Goal: Information Seeking & Learning: Learn about a topic

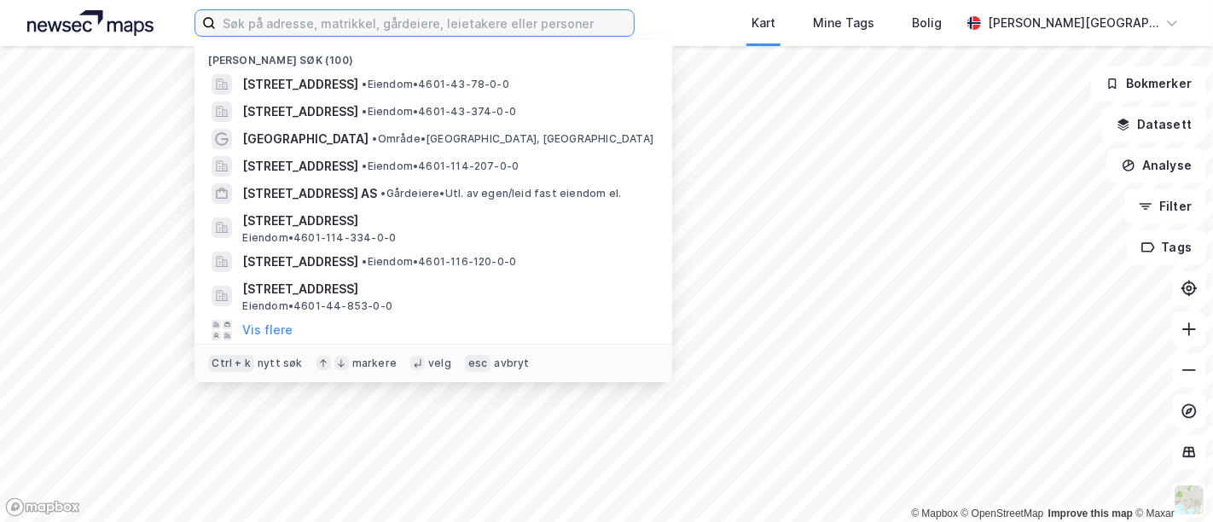
click at [482, 33] on input at bounding box center [425, 23] width 418 height 26
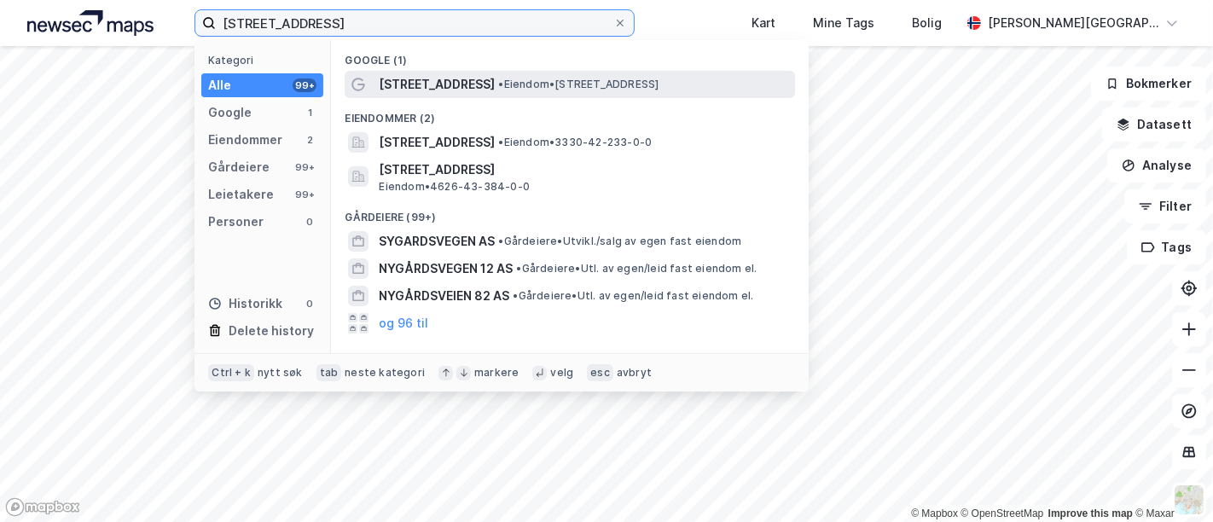
type input "[STREET_ADDRESS]"
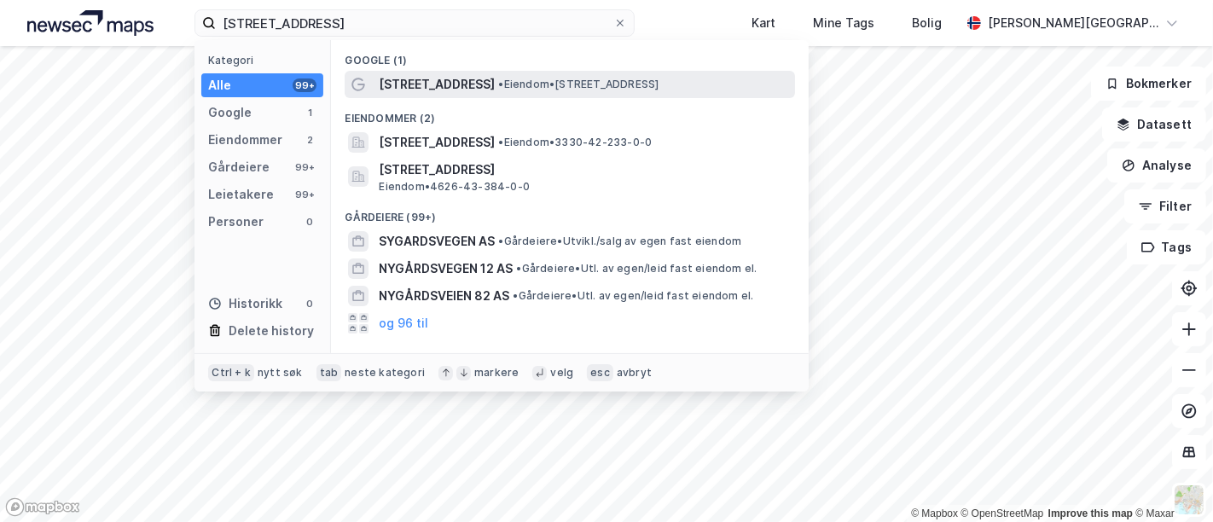
click at [488, 89] on div "[STREET_ADDRESS] • Eiendom • [STREET_ADDRESS]" at bounding box center [585, 84] width 413 height 20
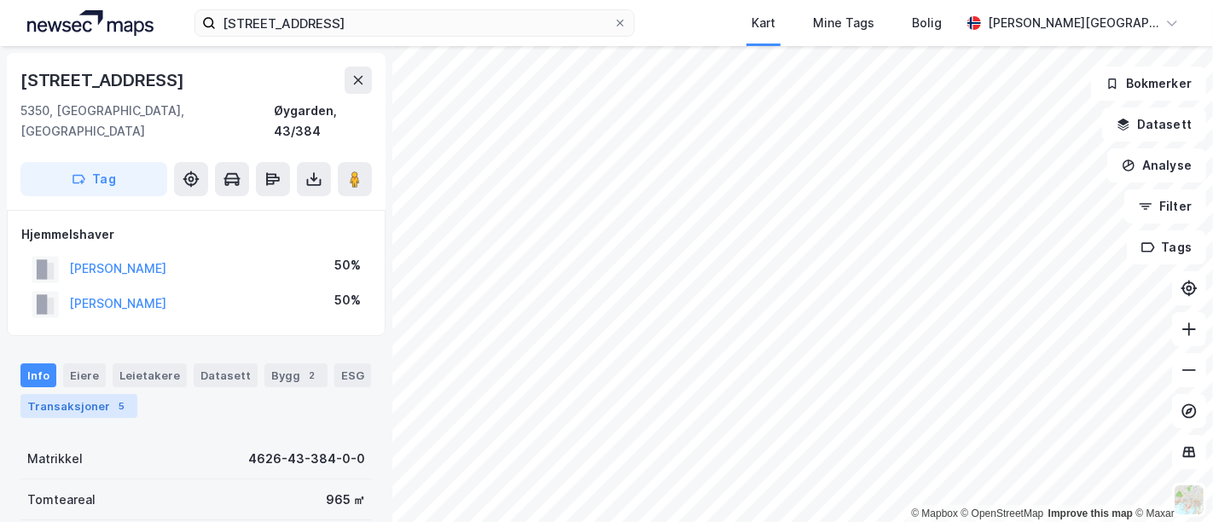
click at [119, 398] on div "5" at bounding box center [121, 406] width 17 height 17
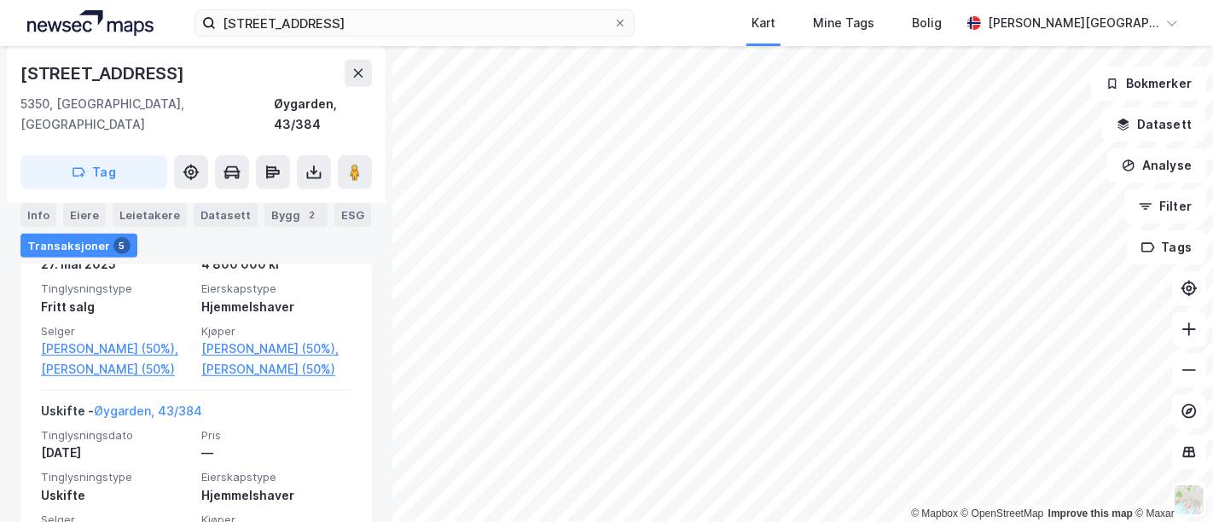
scroll to position [872, 0]
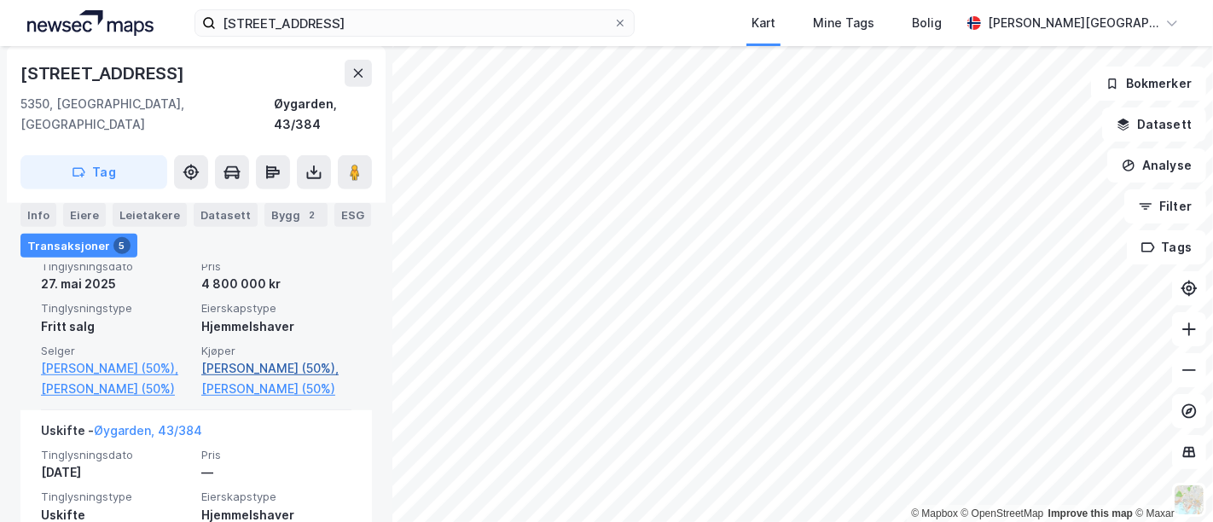
click at [217, 371] on link "[PERSON_NAME] (50%)," at bounding box center [276, 368] width 150 height 20
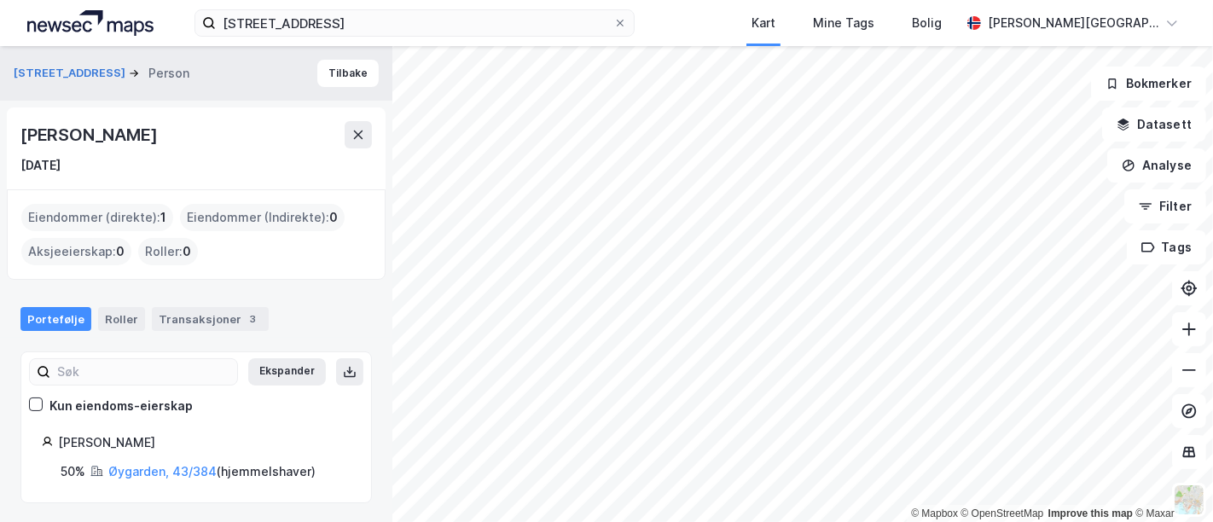
click at [99, 139] on div "[PERSON_NAME]" at bounding box center [90, 134] width 140 height 27
drag, startPoint x: 290, startPoint y: 288, endPoint x: 228, endPoint y: 323, distance: 71.0
click at [228, 323] on div "Portefølje Roller Transaksjoner 3" at bounding box center [196, 312] width 392 height 51
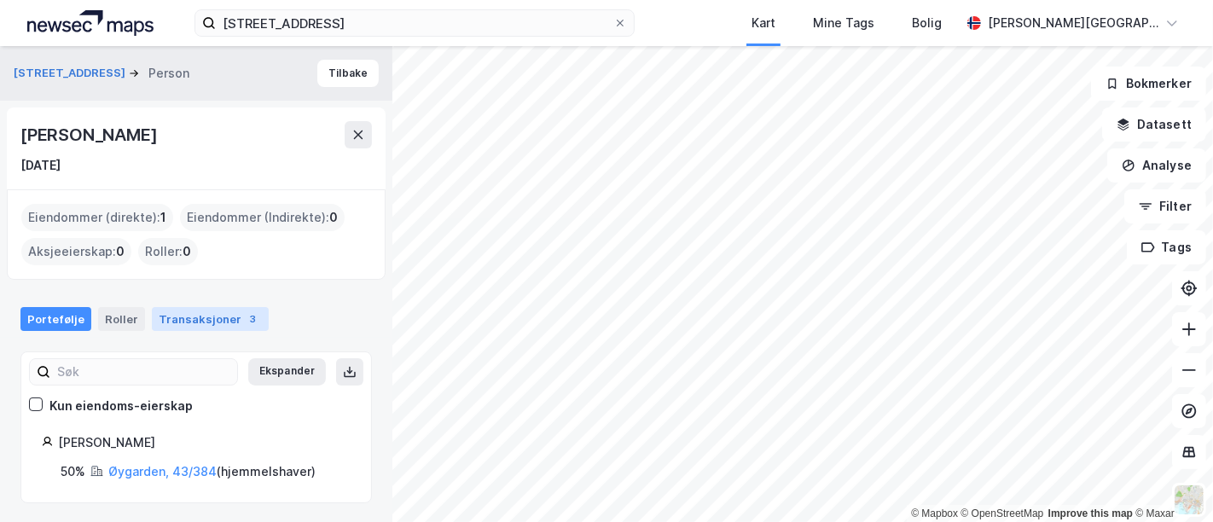
click at [228, 323] on div "Transaksjoner 3" at bounding box center [210, 319] width 117 height 24
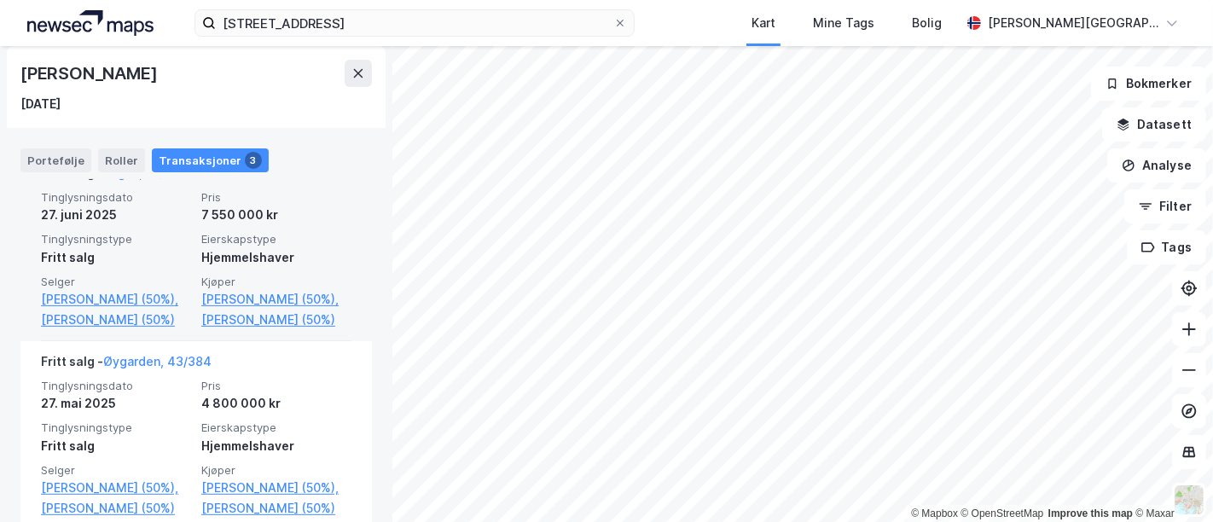
scroll to position [443, 0]
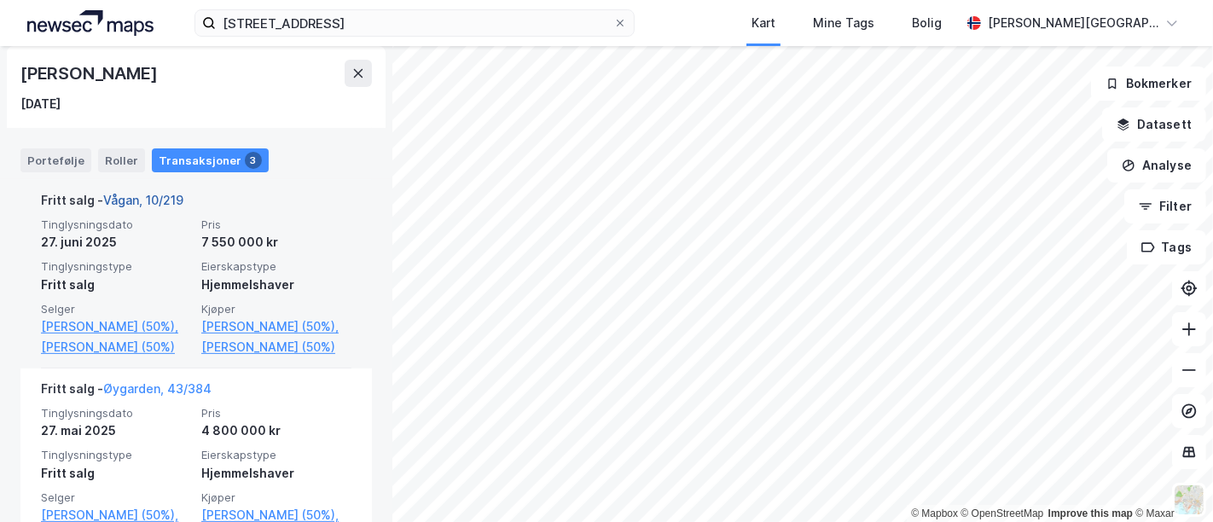
click at [158, 193] on link "Vågan, 10/219" at bounding box center [143, 200] width 80 height 15
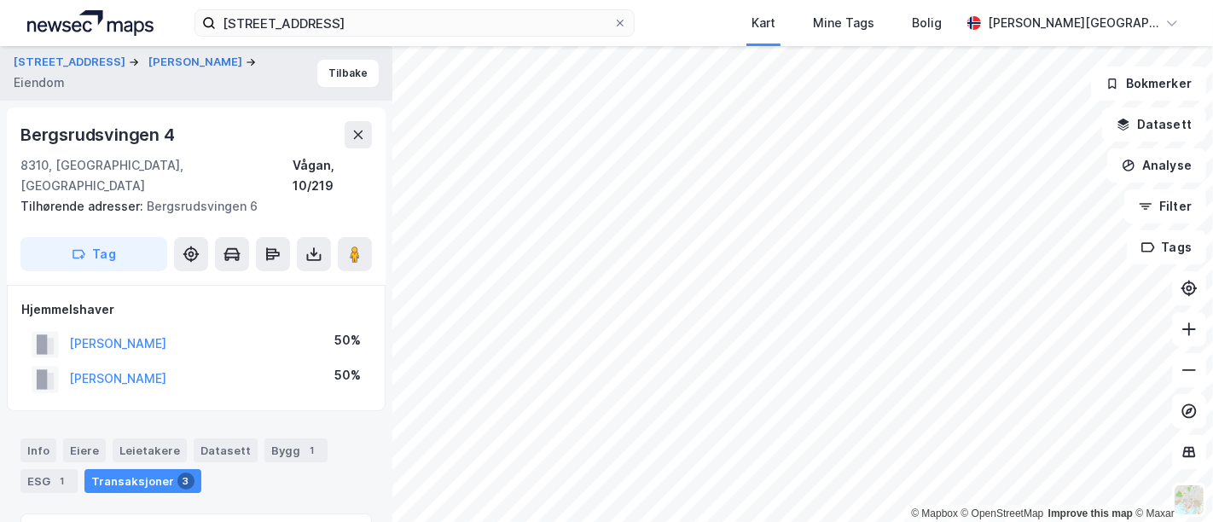
scroll to position [288, 0]
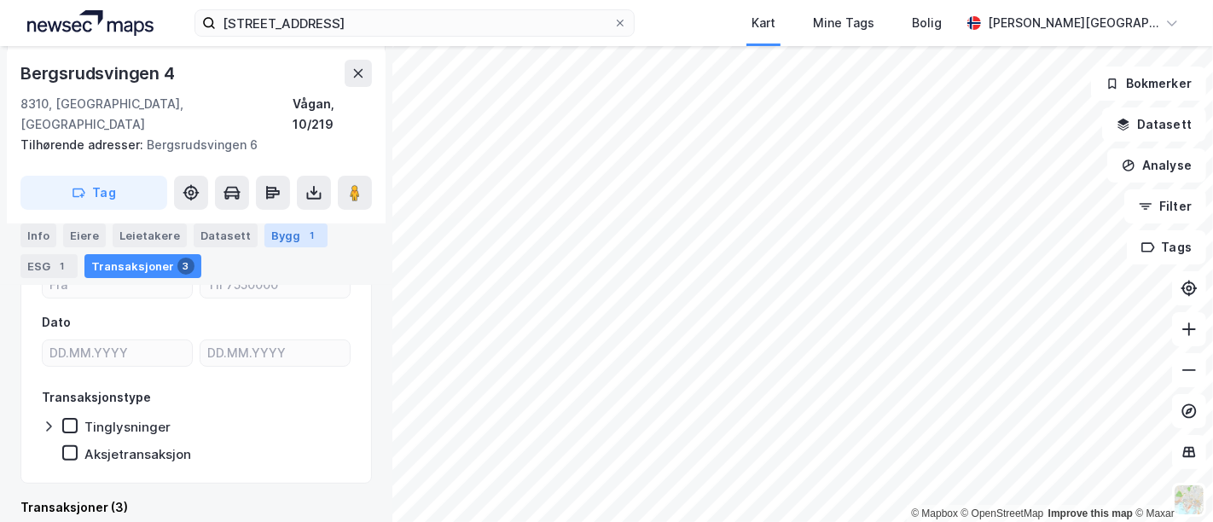
click at [275, 236] on div "Bygg 1" at bounding box center [296, 236] width 63 height 24
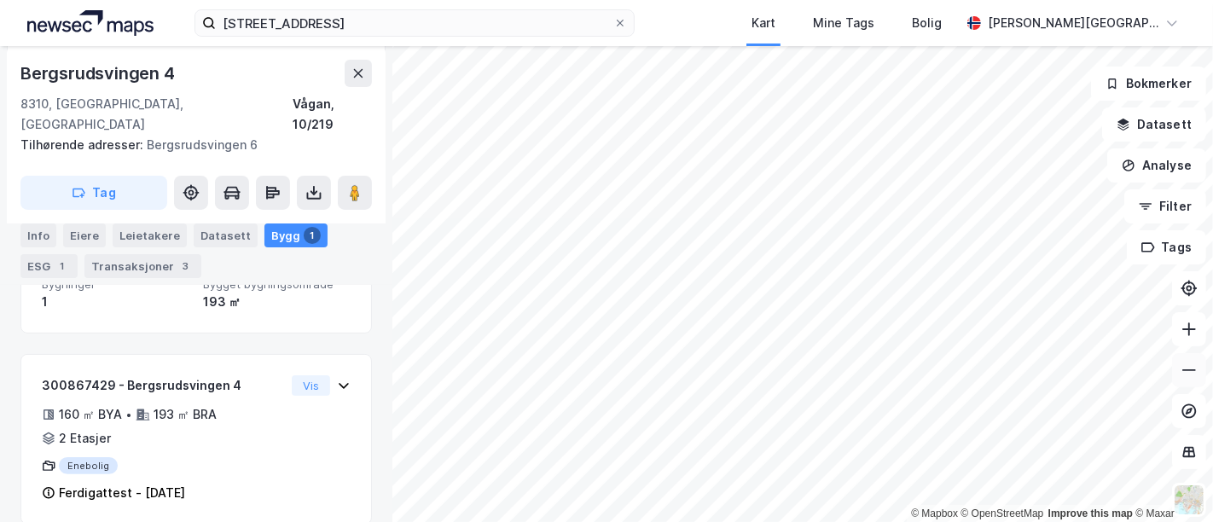
click at [1191, 369] on icon at bounding box center [1190, 370] width 14 height 2
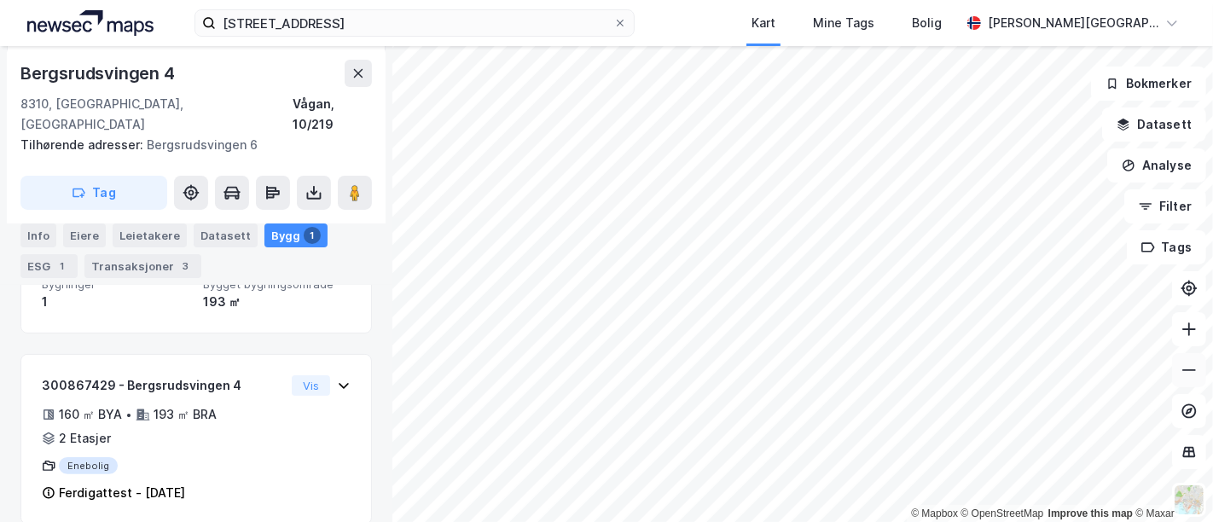
click at [1191, 369] on icon at bounding box center [1190, 370] width 14 height 2
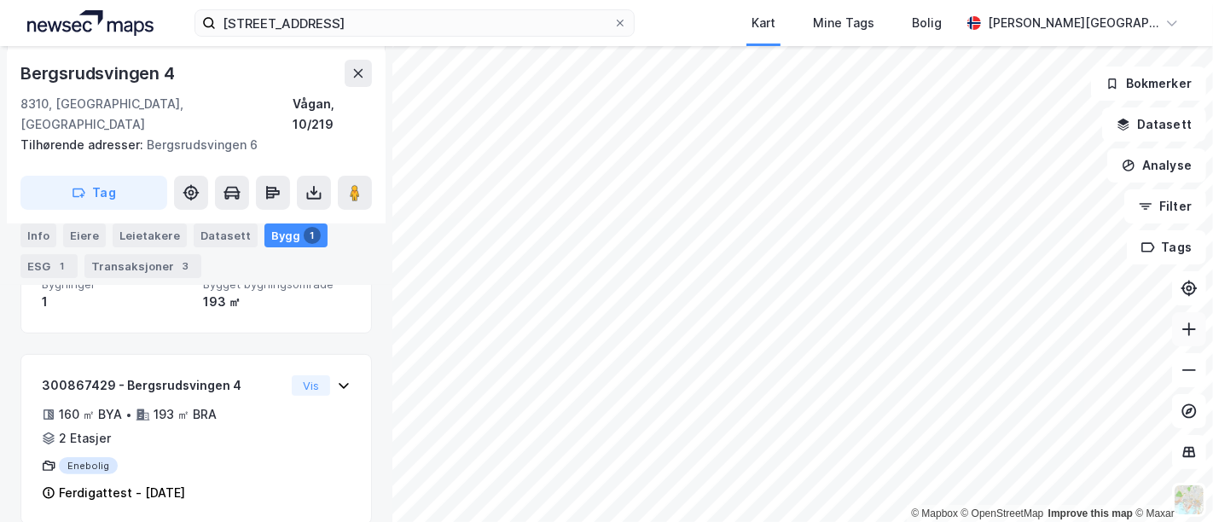
click at [1183, 331] on icon at bounding box center [1189, 329] width 17 height 17
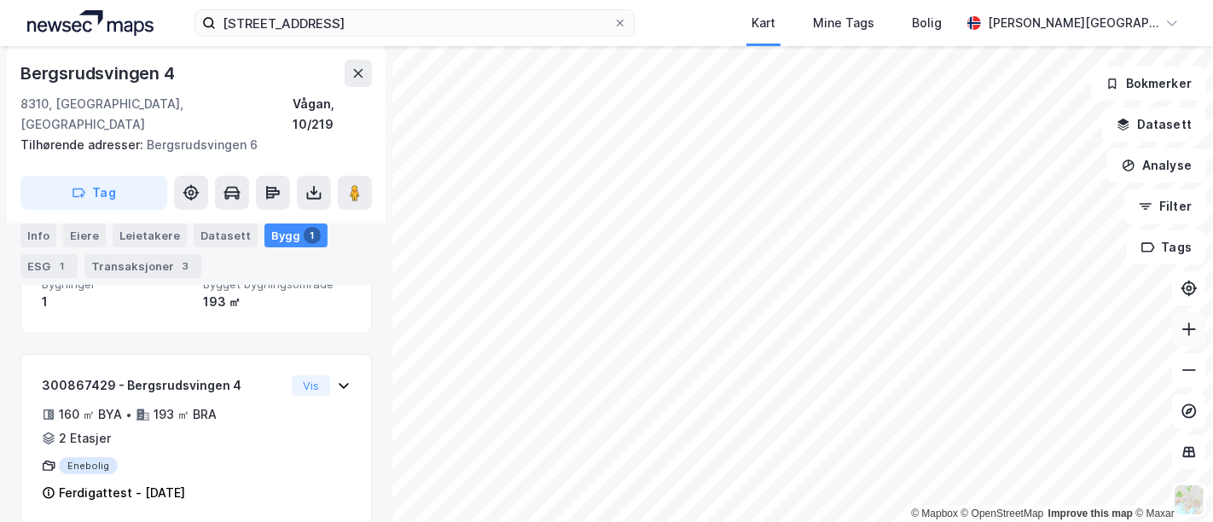
click at [1183, 331] on icon at bounding box center [1189, 329] width 17 height 17
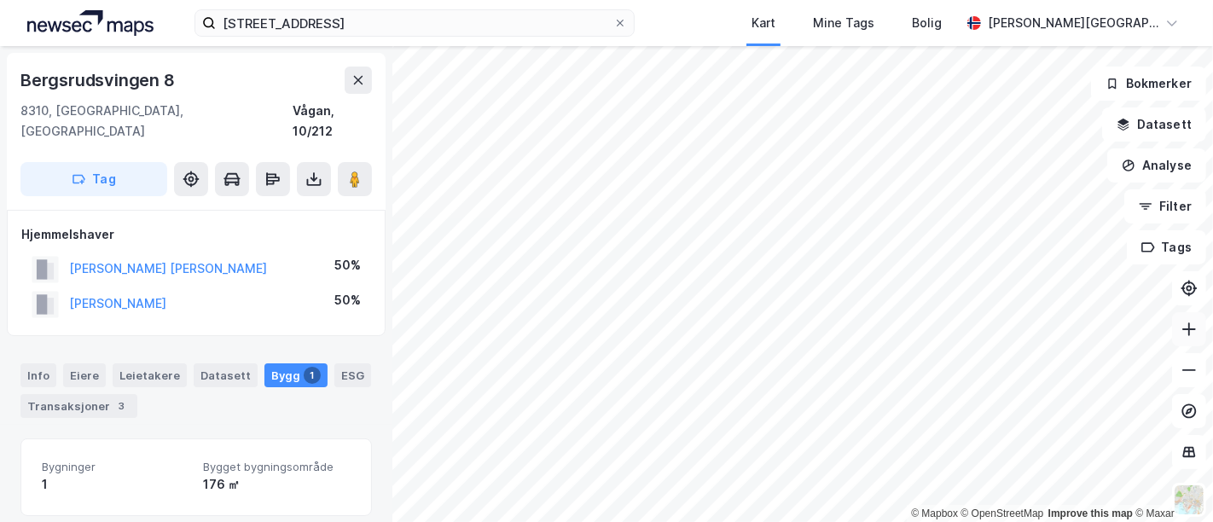
scroll to position [183, 0]
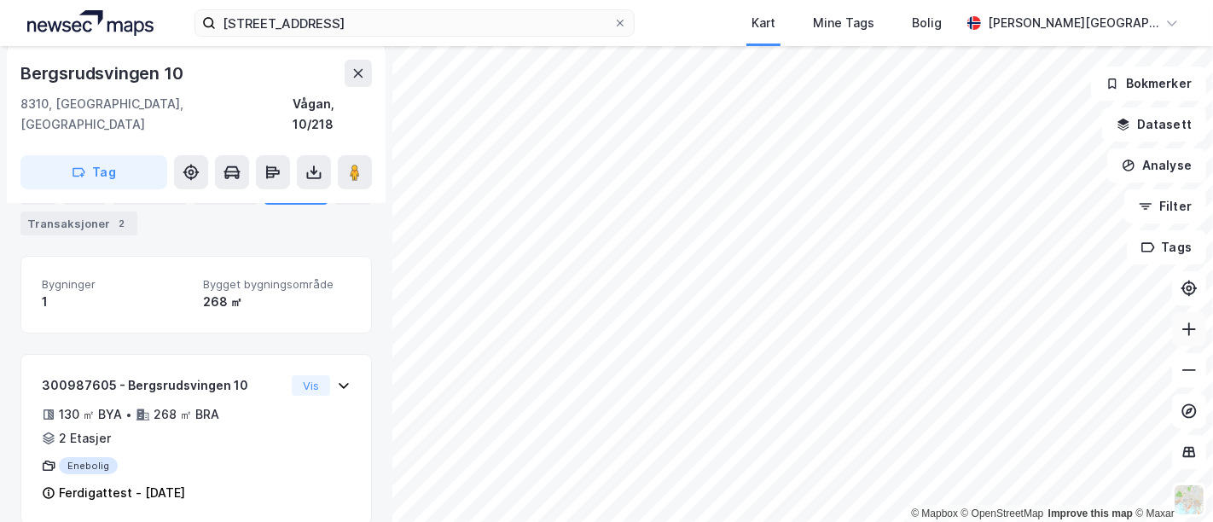
scroll to position [183, 0]
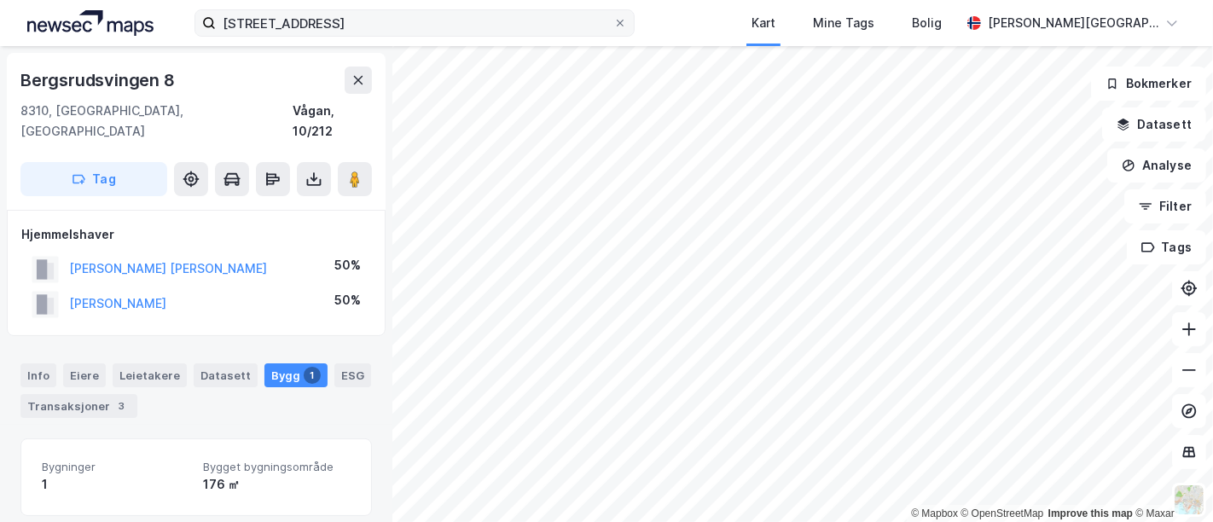
scroll to position [183, 0]
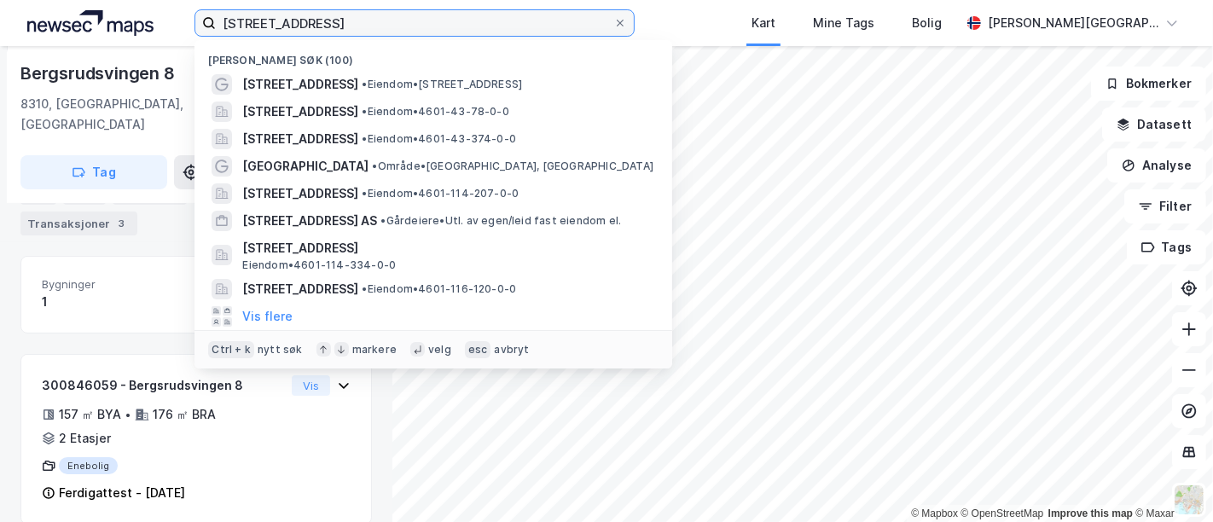
click at [265, 27] on input "[STREET_ADDRESS]" at bounding box center [415, 23] width 398 height 26
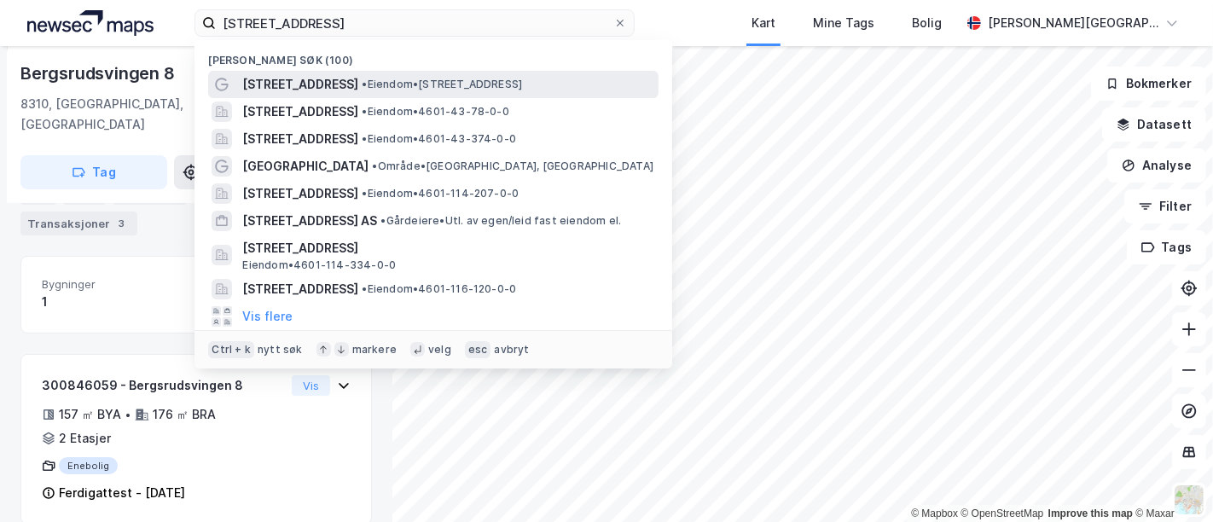
click at [326, 92] on span "[STREET_ADDRESS]" at bounding box center [300, 84] width 116 height 20
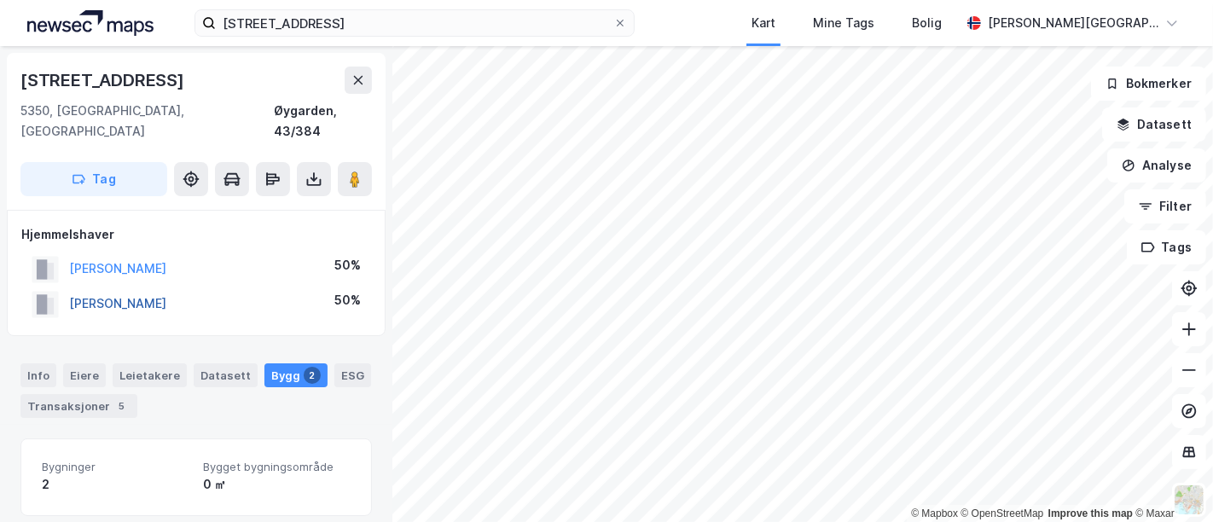
click at [0, 0] on button "[PERSON_NAME]" at bounding box center [0, 0] width 0 height 0
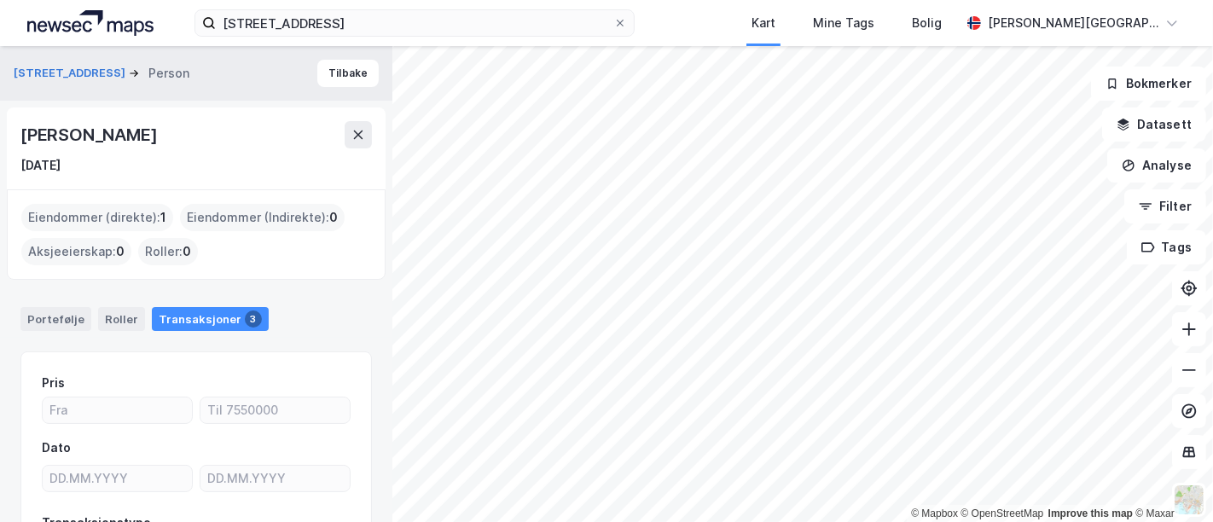
click at [135, 136] on div "[PERSON_NAME]" at bounding box center [90, 134] width 140 height 27
click at [328, 237] on div "Eiendommer (direkte) : 1 Eiendommer (Indirekte) : 0 Aksjeeierskap : 0 Roller : 0" at bounding box center [196, 234] width 350 height 61
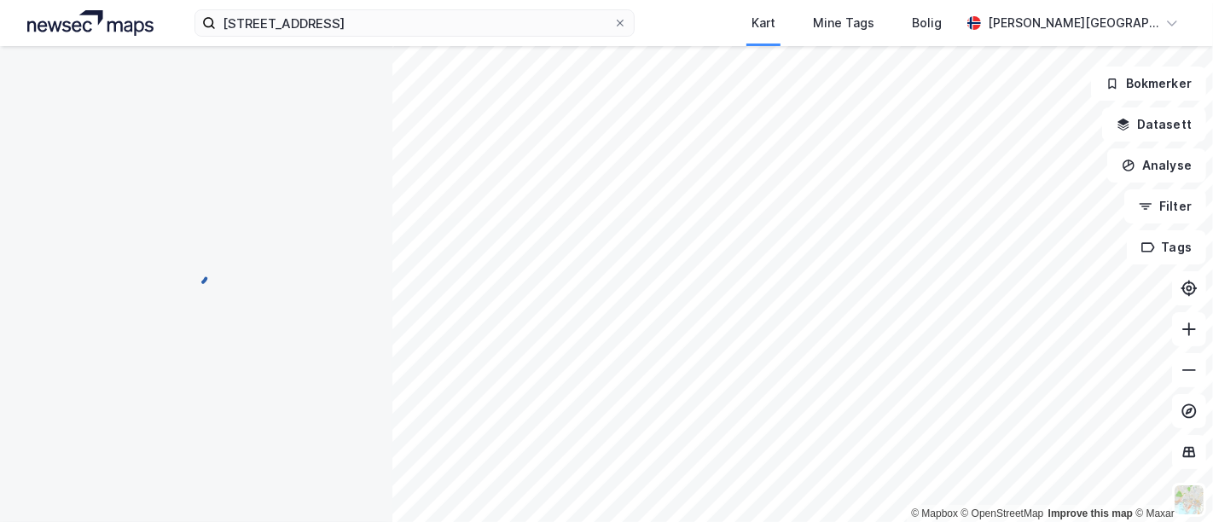
scroll to position [4, 0]
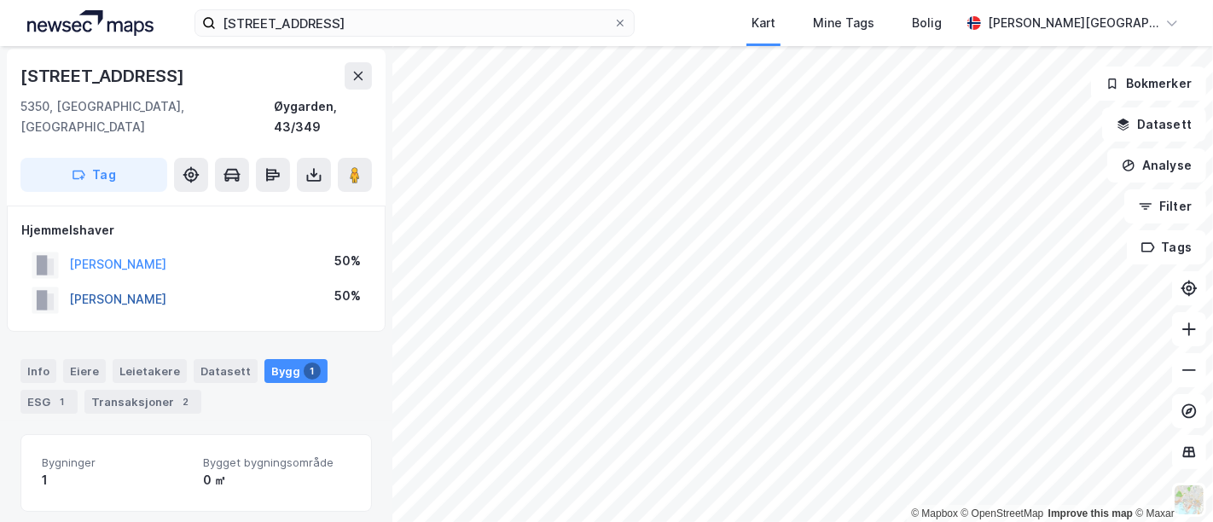
click at [0, 0] on button "[PERSON_NAME]" at bounding box center [0, 0] width 0 height 0
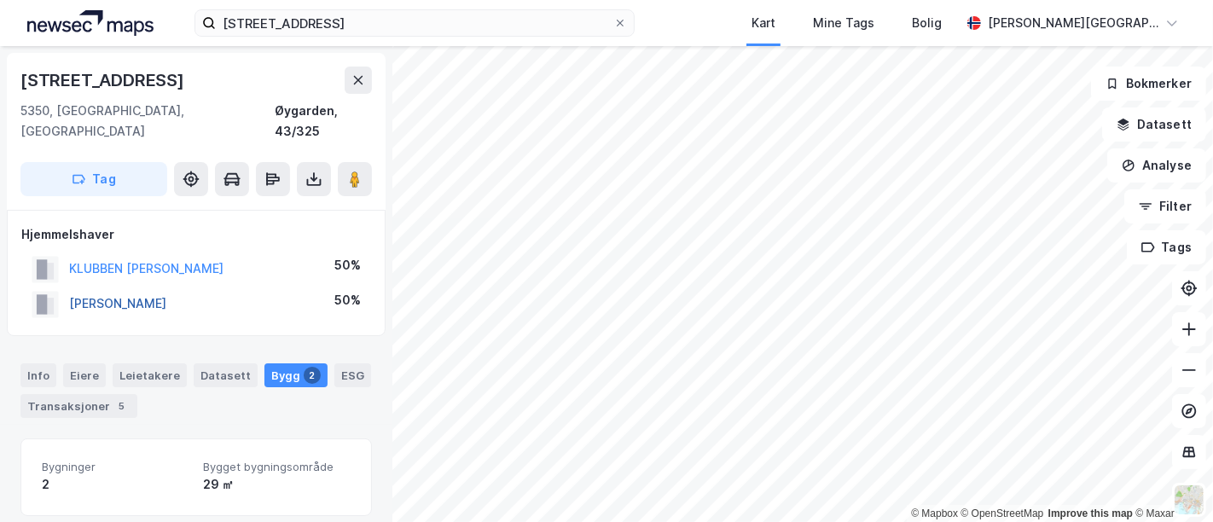
click at [0, 0] on button "[PERSON_NAME]" at bounding box center [0, 0] width 0 height 0
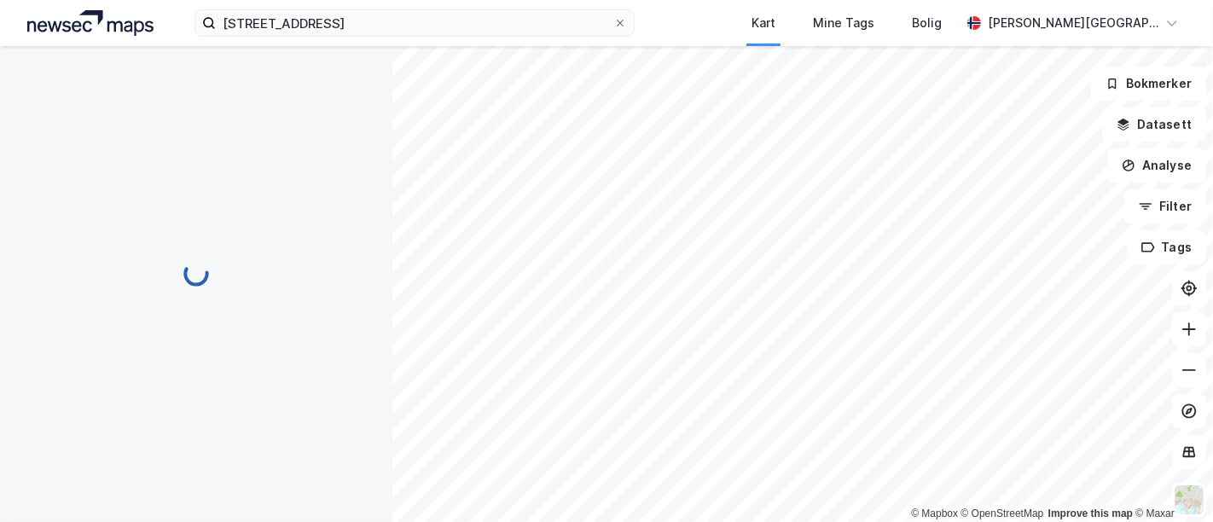
scroll to position [21, 0]
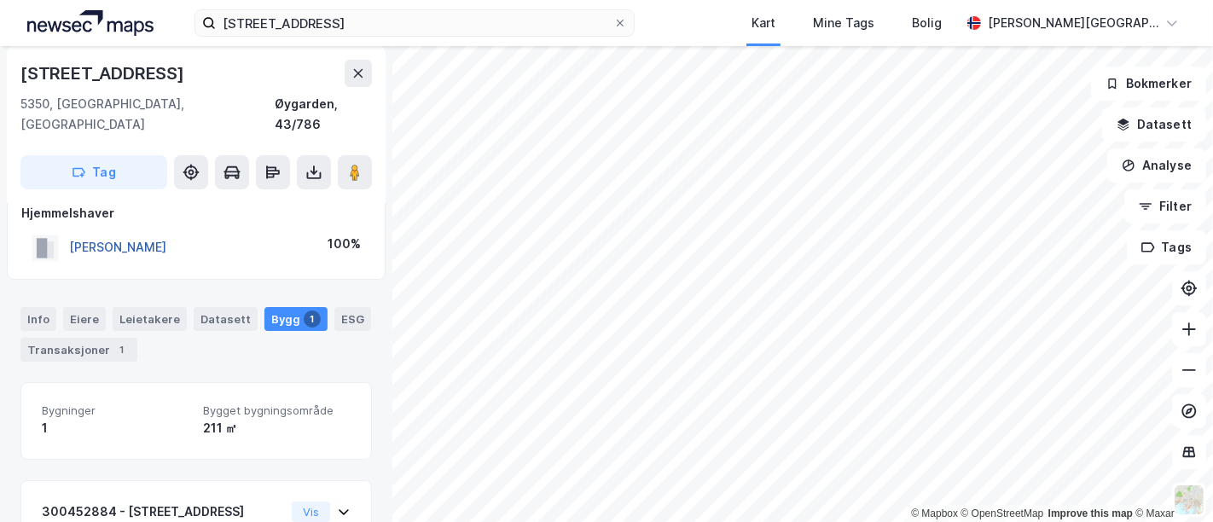
click at [0, 0] on button "[PERSON_NAME]" at bounding box center [0, 0] width 0 height 0
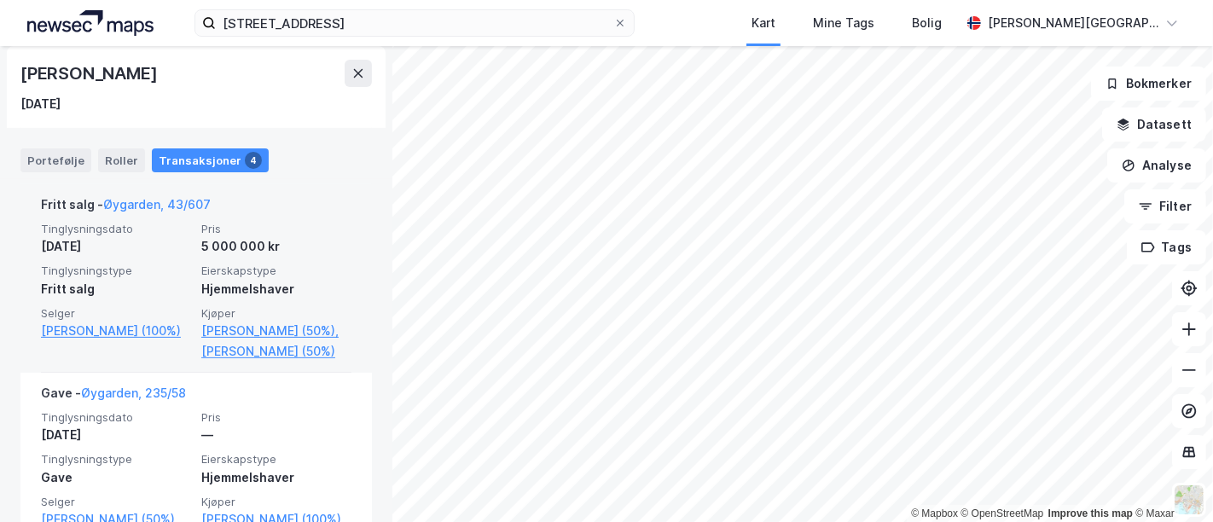
scroll to position [427, 0]
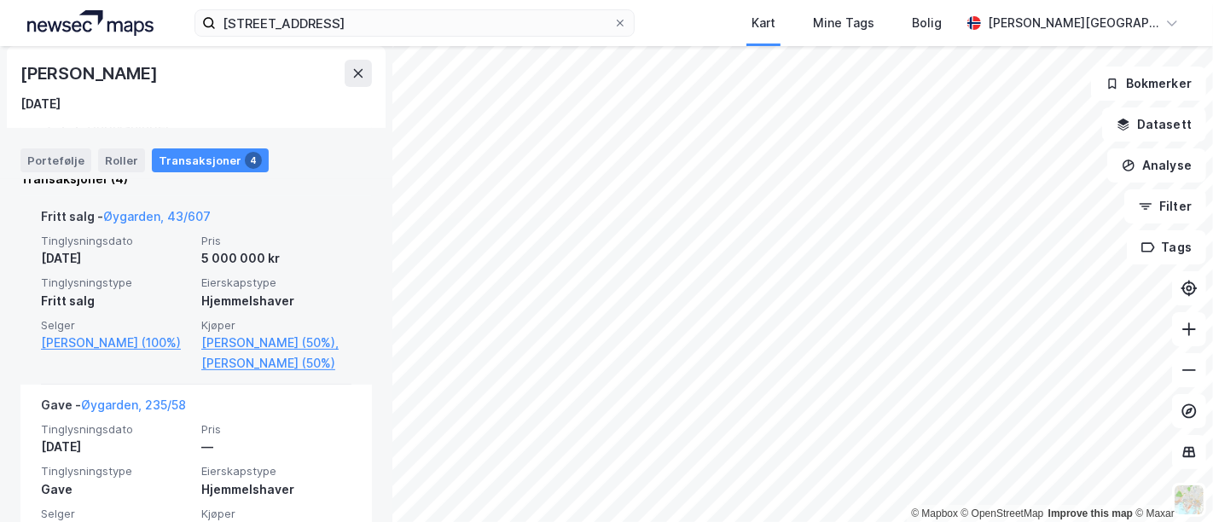
click at [201, 291] on div "Hjemmelshaver" at bounding box center [276, 301] width 150 height 20
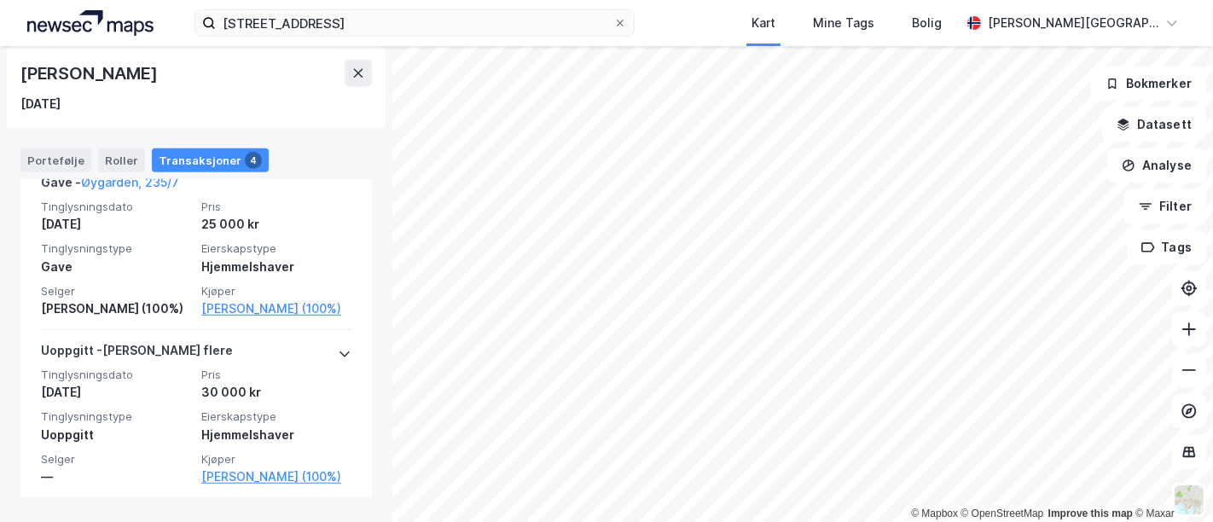
scroll to position [914, 0]
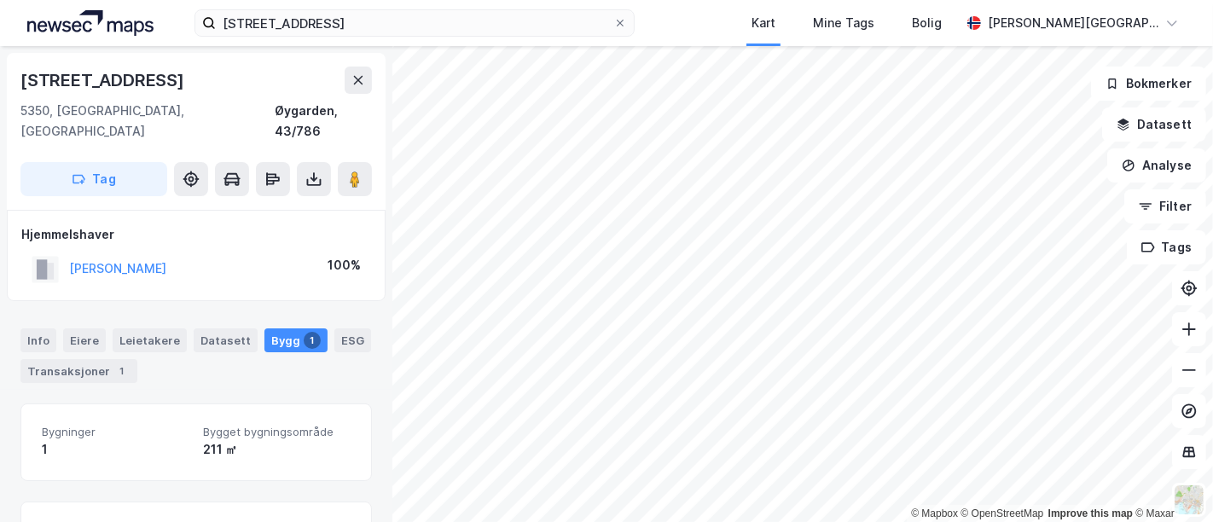
scroll to position [21, 0]
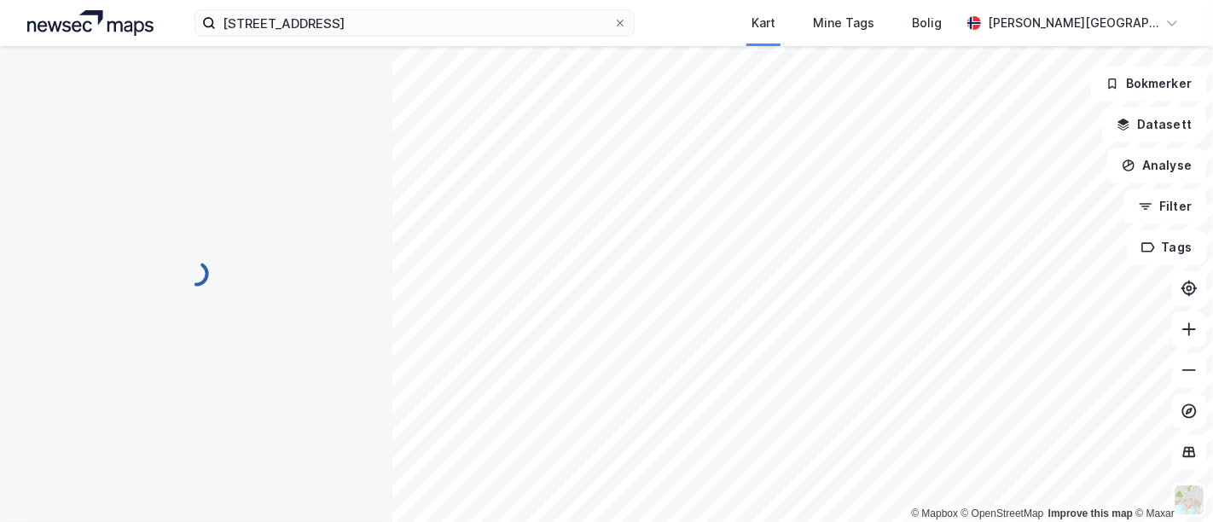
scroll to position [21, 0]
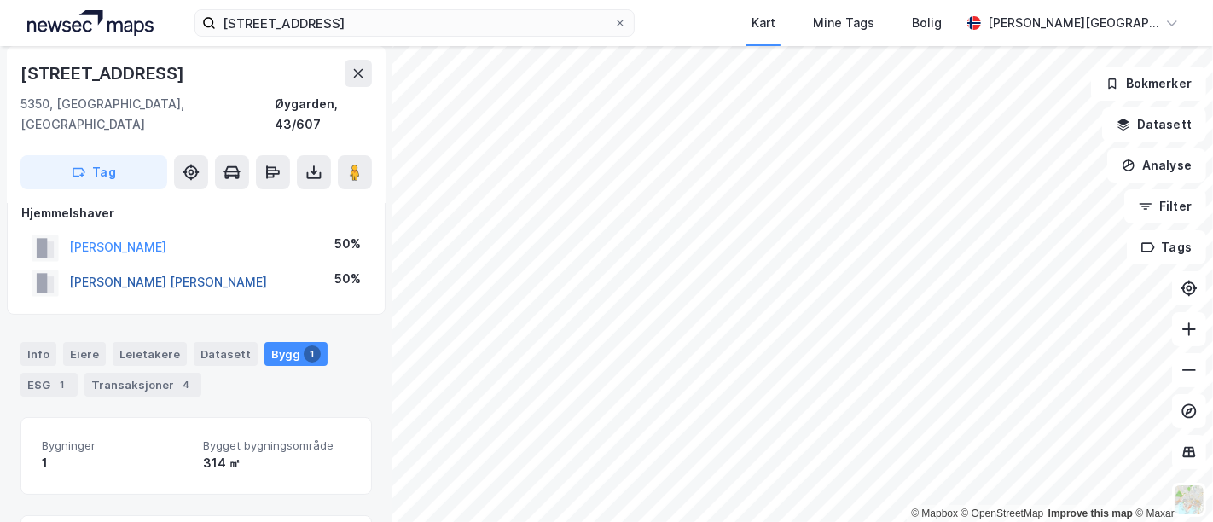
click at [0, 0] on button "[PERSON_NAME] [PERSON_NAME]" at bounding box center [0, 0] width 0 height 0
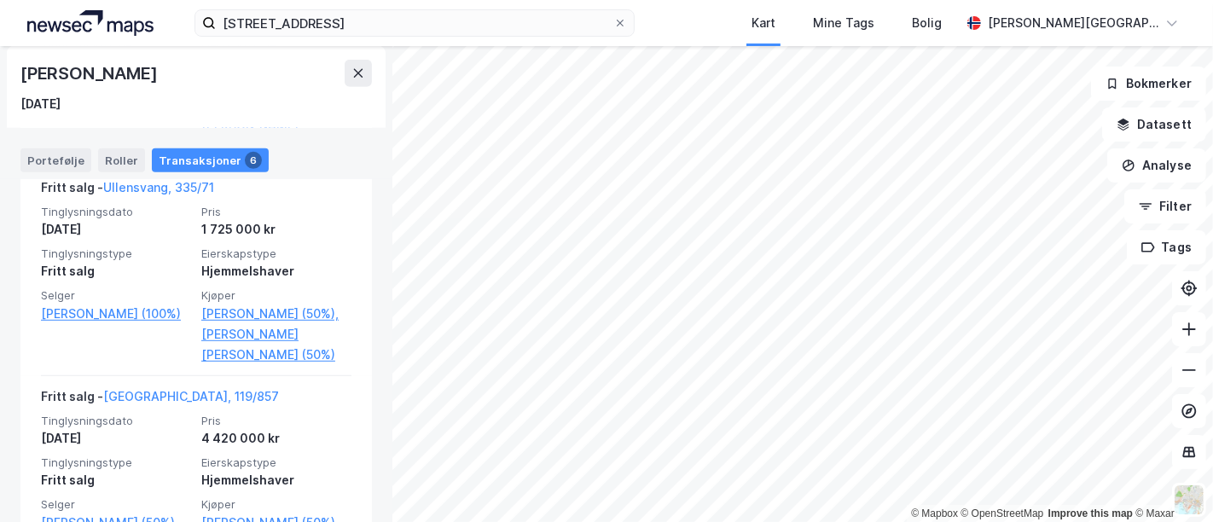
scroll to position [879, 0]
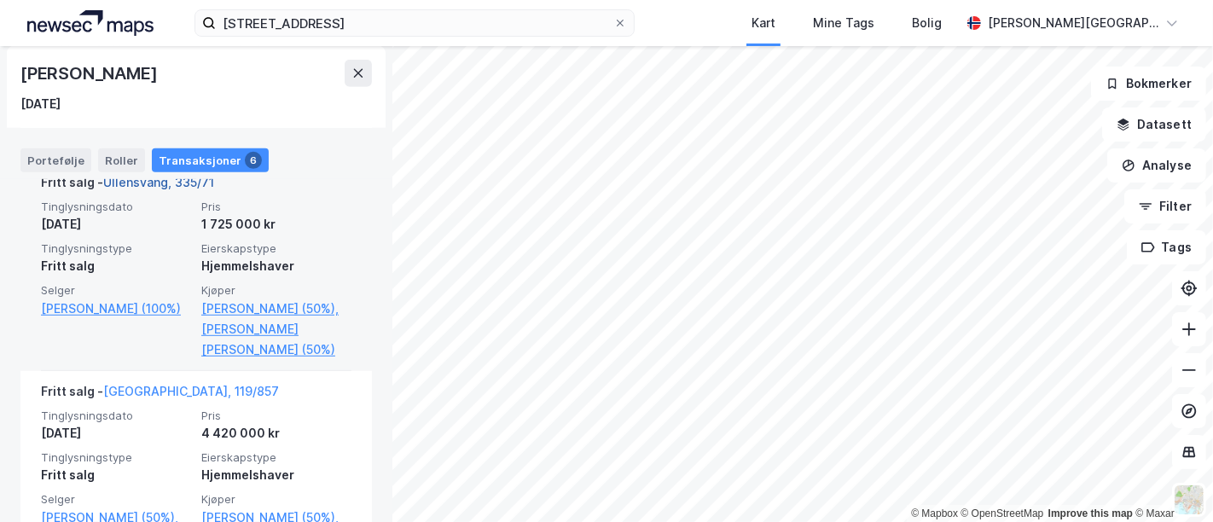
click at [177, 189] on link "Ullensvang, 335/71" at bounding box center [158, 182] width 111 height 15
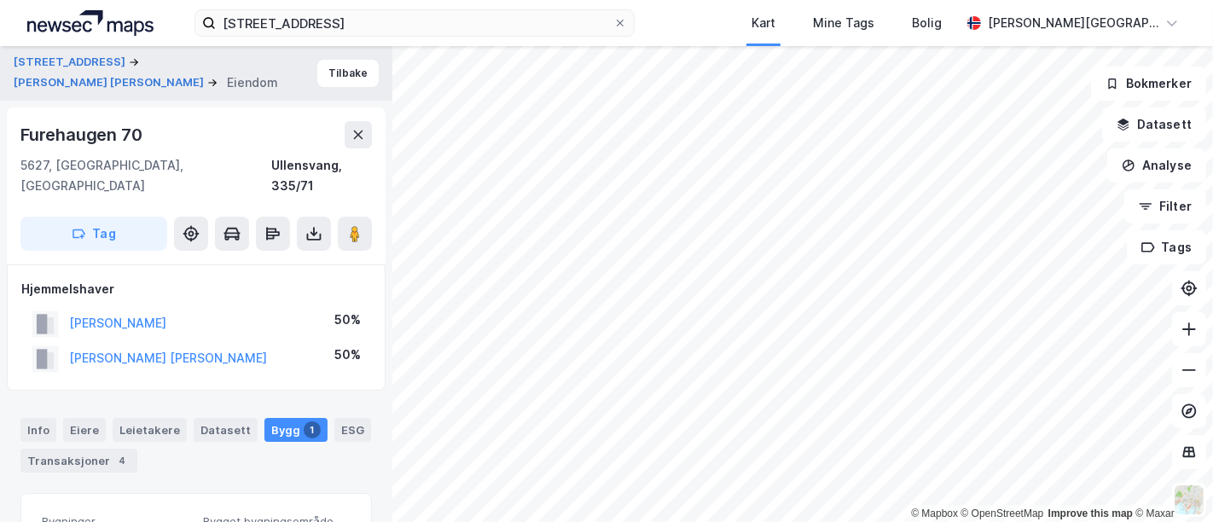
scroll to position [21, 0]
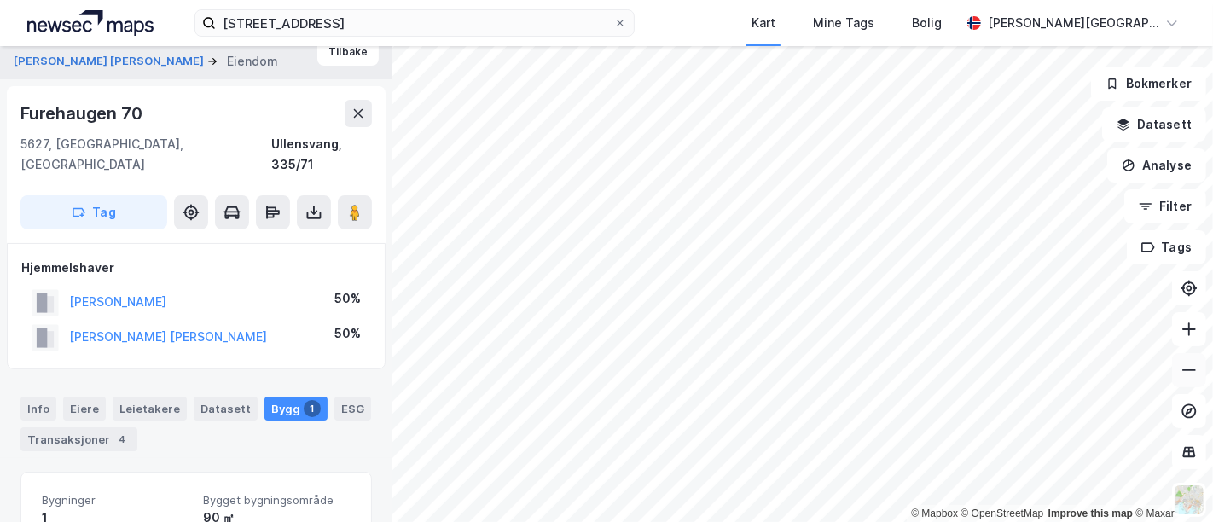
click at [1177, 367] on button at bounding box center [1189, 370] width 34 height 34
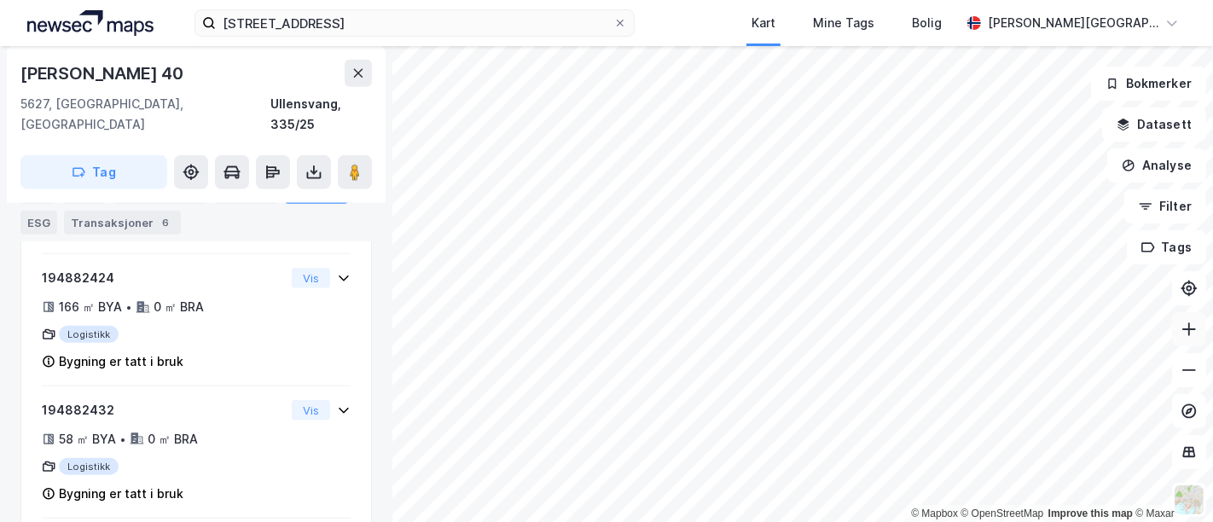
scroll to position [1213, 0]
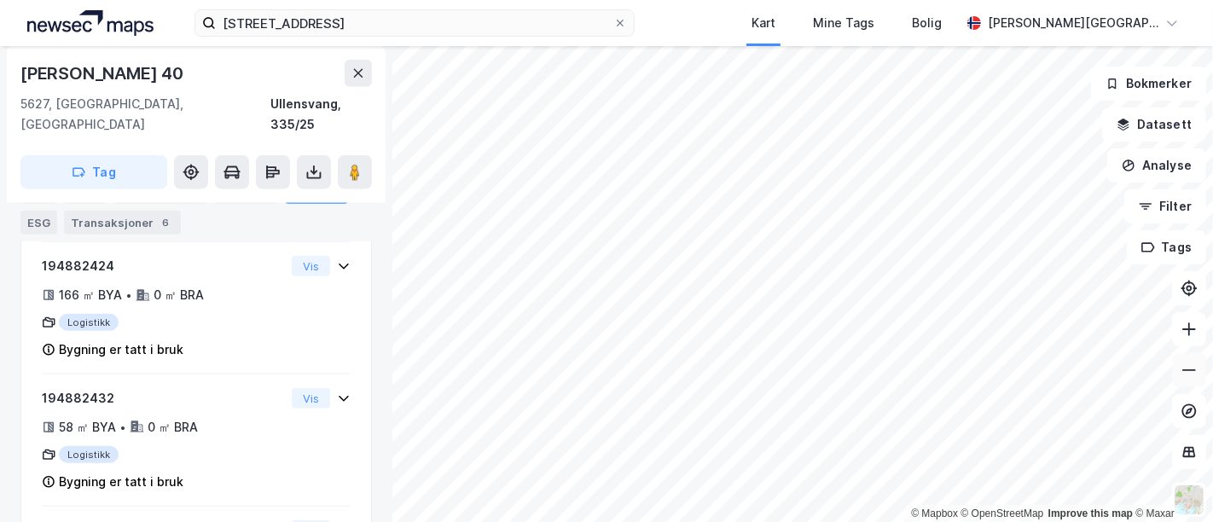
click at [1182, 372] on icon at bounding box center [1189, 370] width 17 height 17
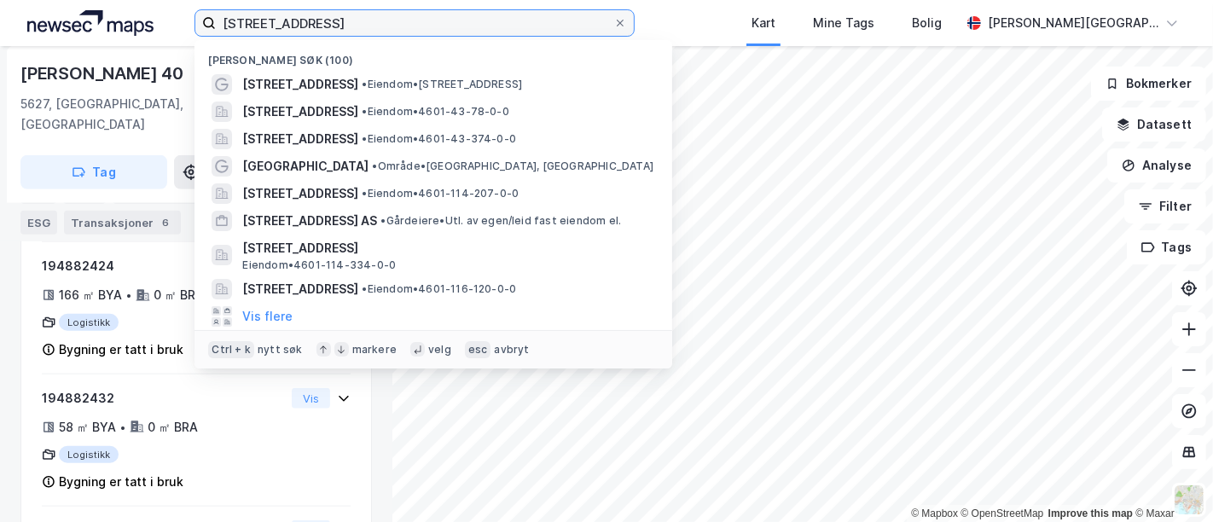
click at [241, 26] on input "[STREET_ADDRESS]" at bounding box center [415, 23] width 398 height 26
click at [270, 20] on input "[STREET_ADDRESS]" at bounding box center [415, 23] width 398 height 26
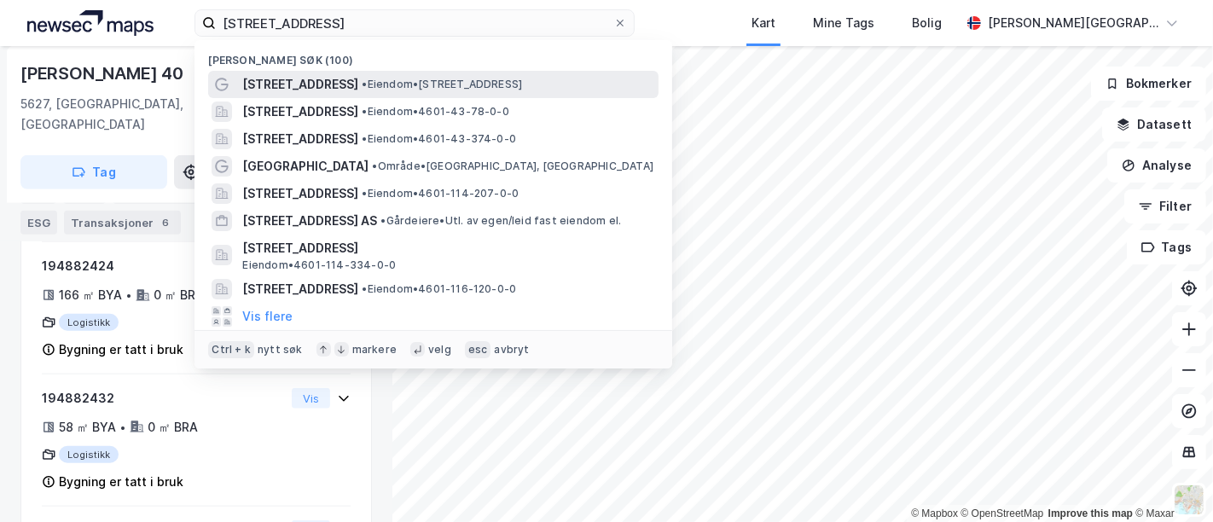
click at [314, 89] on span "[STREET_ADDRESS]" at bounding box center [300, 84] width 116 height 20
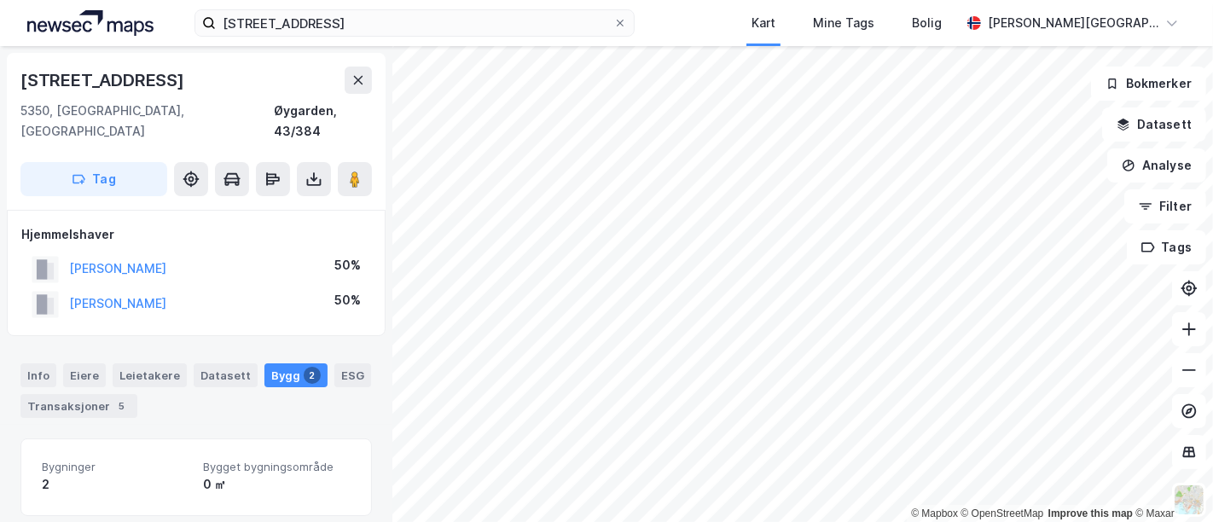
scroll to position [289, 0]
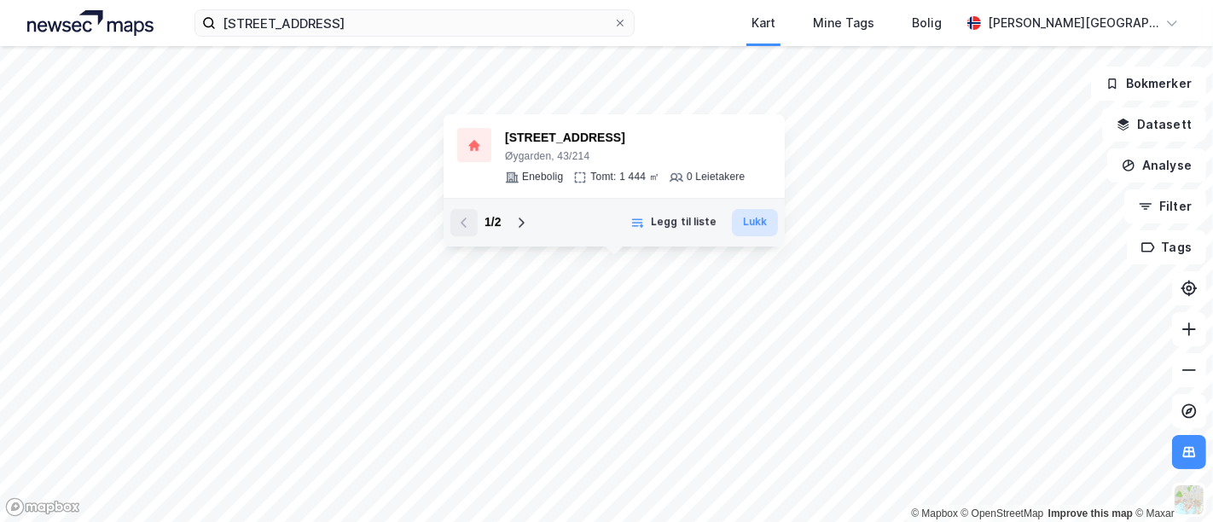
click at [745, 217] on button "Lukk" at bounding box center [755, 222] width 46 height 27
click at [519, 221] on icon at bounding box center [522, 223] width 14 height 14
click at [473, 229] on button at bounding box center [464, 222] width 27 height 27
click at [527, 220] on icon at bounding box center [522, 223] width 14 height 14
click at [462, 221] on icon at bounding box center [464, 223] width 6 height 10
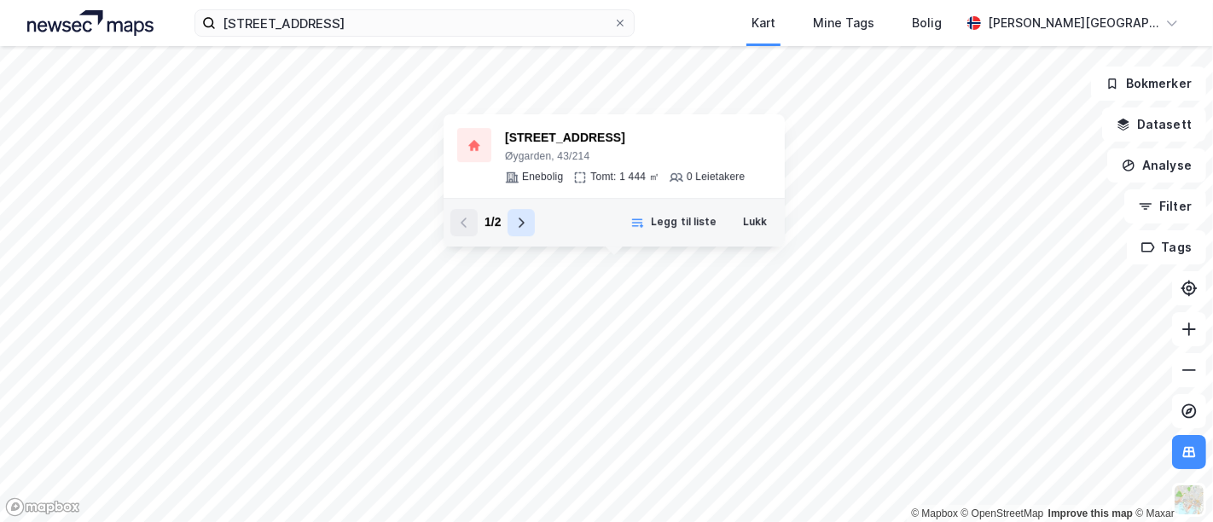
click at [512, 222] on button at bounding box center [521, 222] width 27 height 27
click at [747, 223] on button "Lukk" at bounding box center [755, 222] width 46 height 27
click at [759, 230] on button "Lukk" at bounding box center [755, 222] width 46 height 27
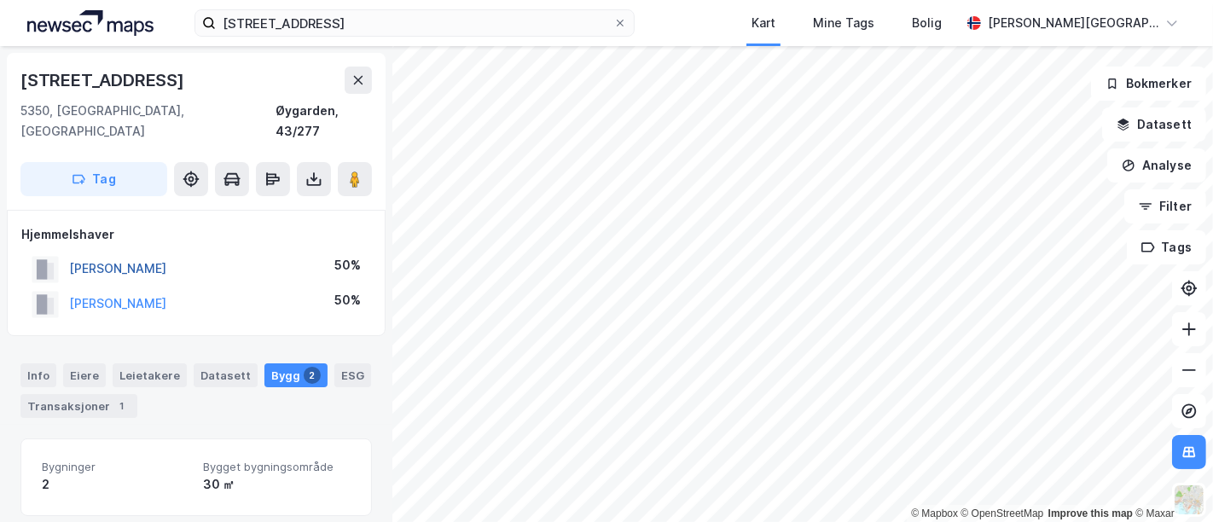
click at [0, 0] on button "[PERSON_NAME]" at bounding box center [0, 0] width 0 height 0
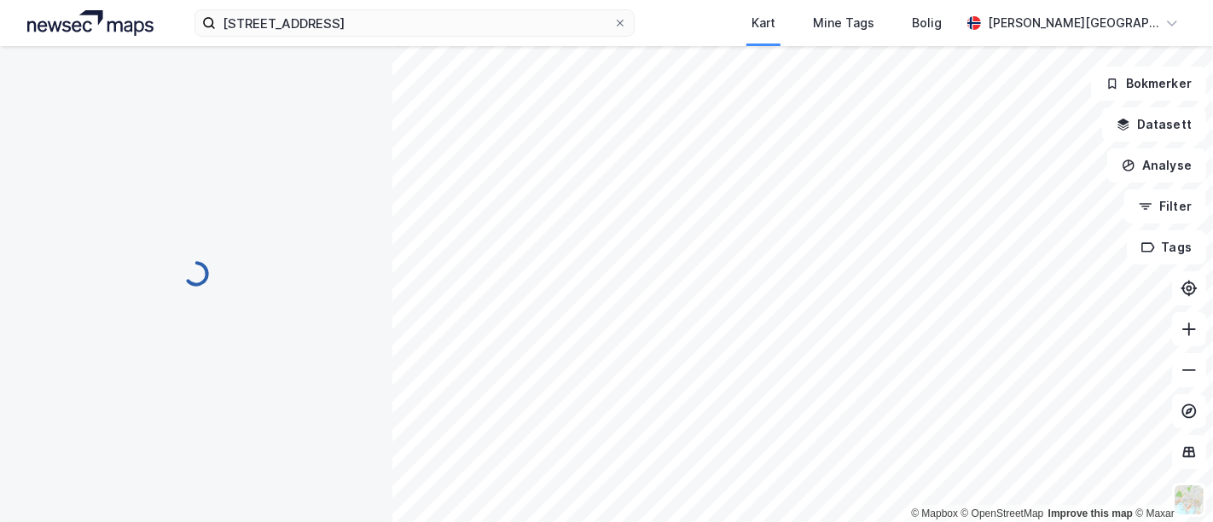
scroll to position [4, 0]
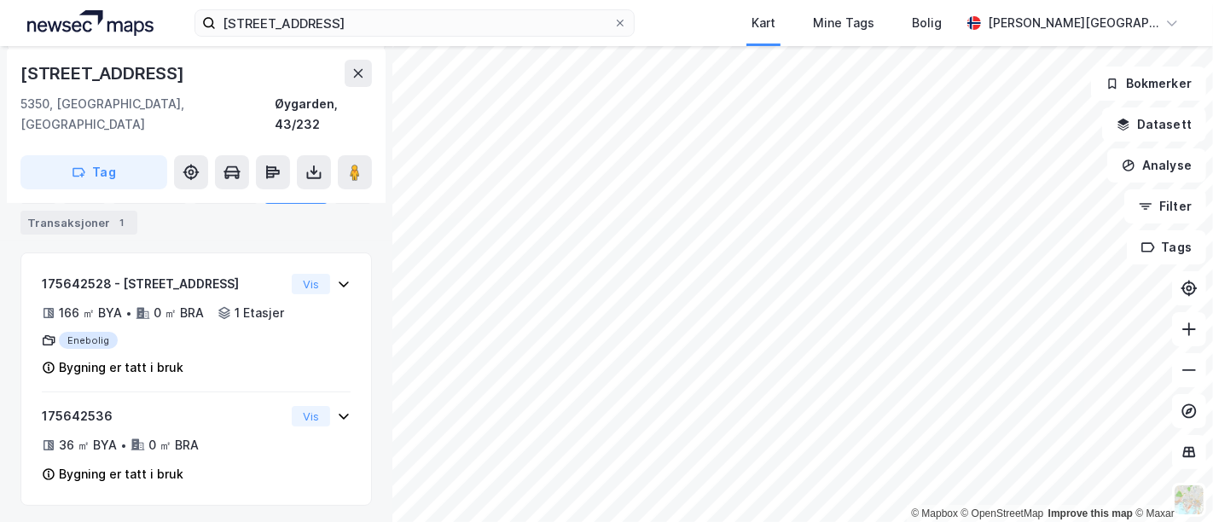
scroll to position [253, 0]
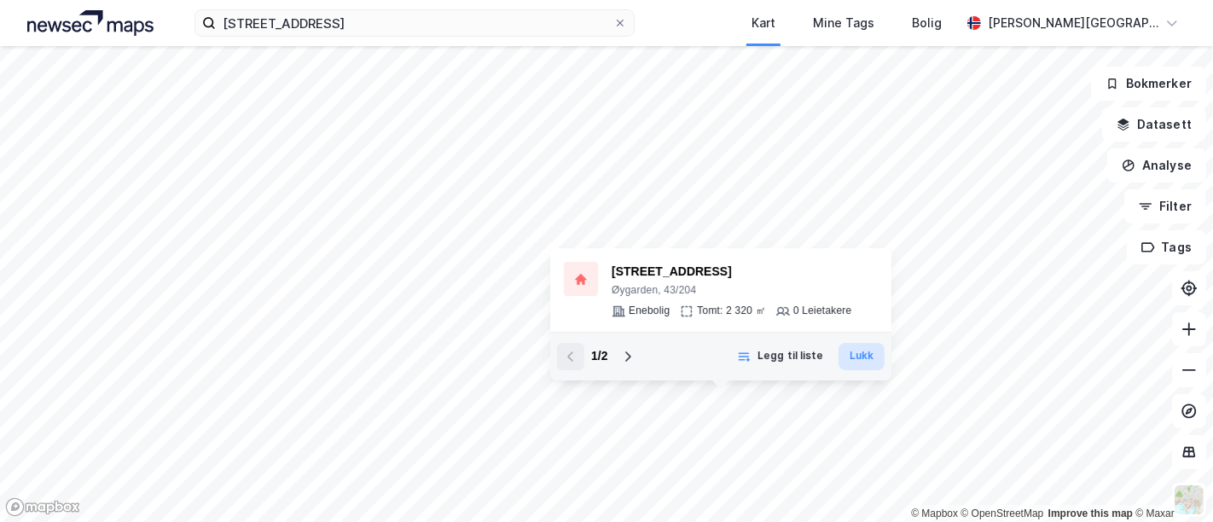
click at [859, 363] on button "Lukk" at bounding box center [862, 356] width 46 height 27
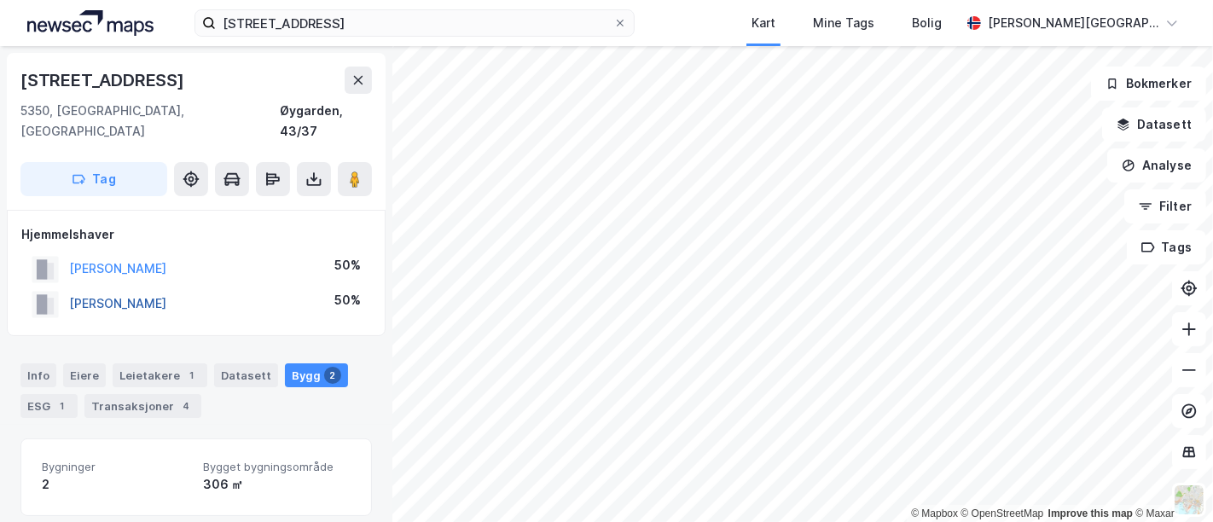
click at [0, 0] on button "[PERSON_NAME]" at bounding box center [0, 0] width 0 height 0
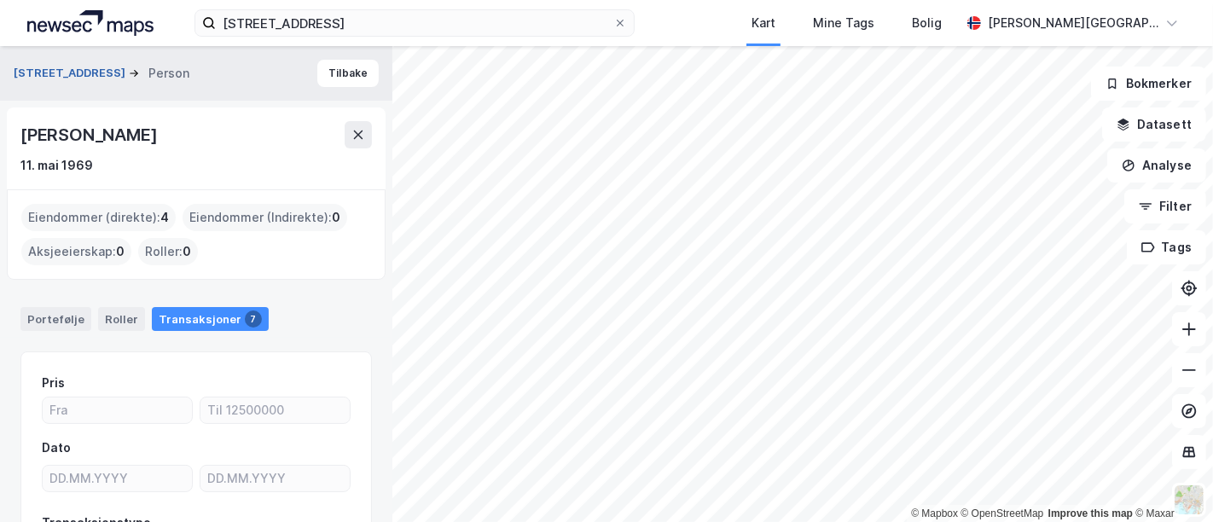
click at [97, 68] on button "[STREET_ADDRESS]" at bounding box center [71, 73] width 115 height 17
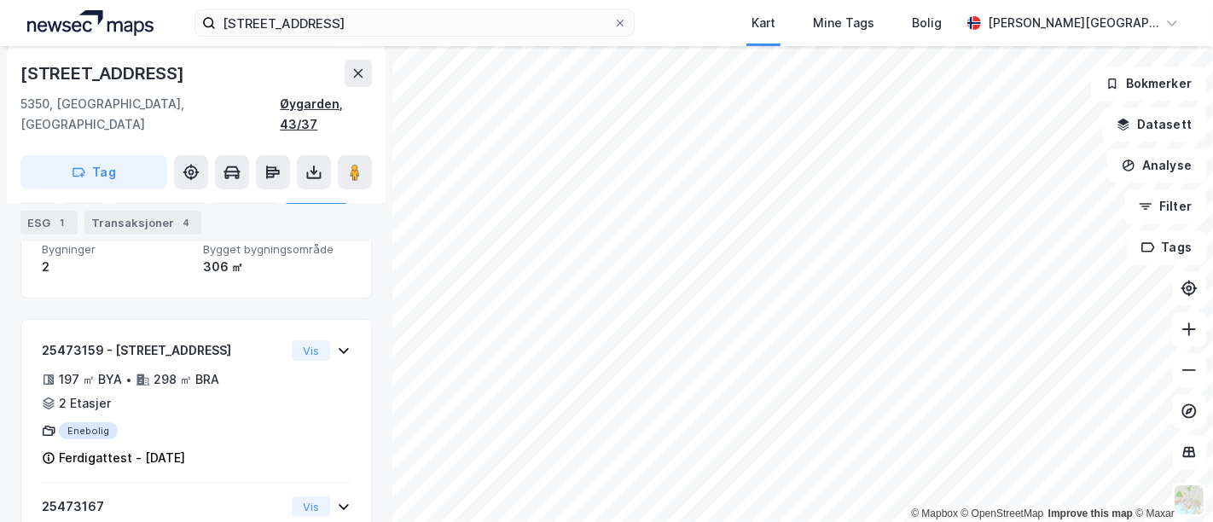
scroll to position [312, 0]
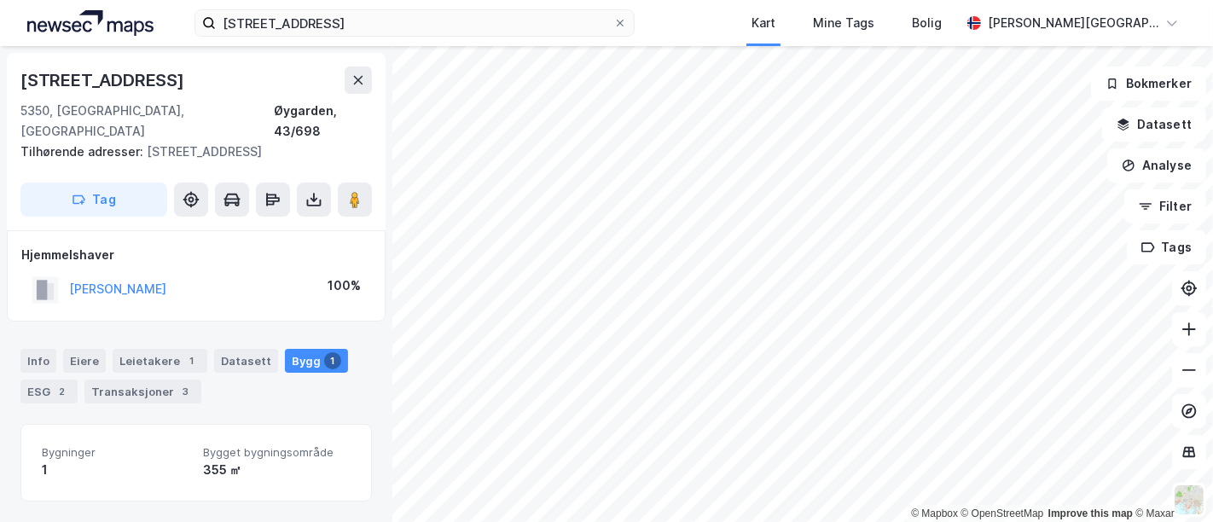
scroll to position [168, 0]
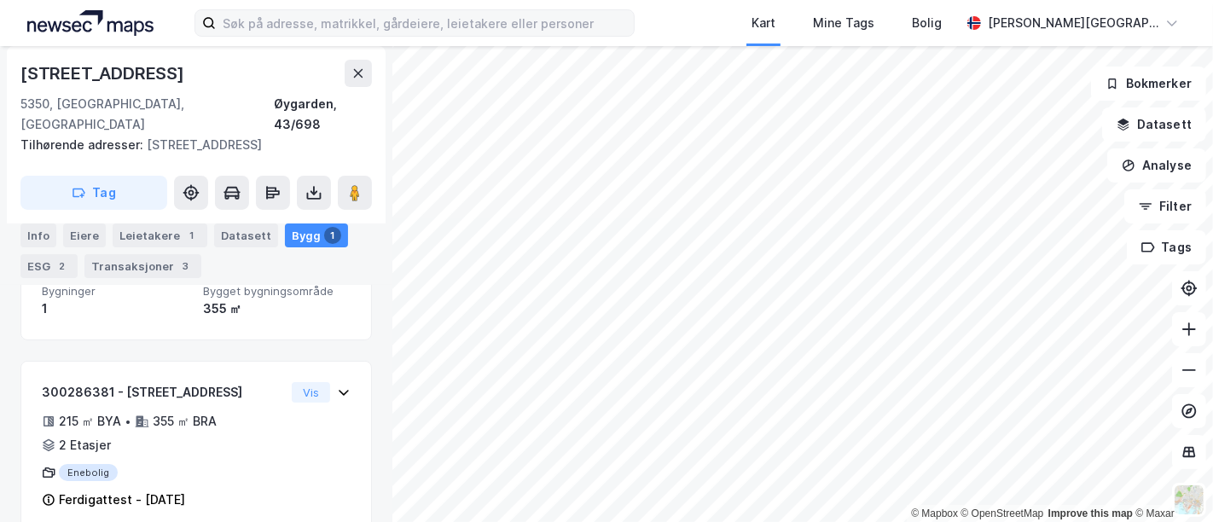
scroll to position [168, 0]
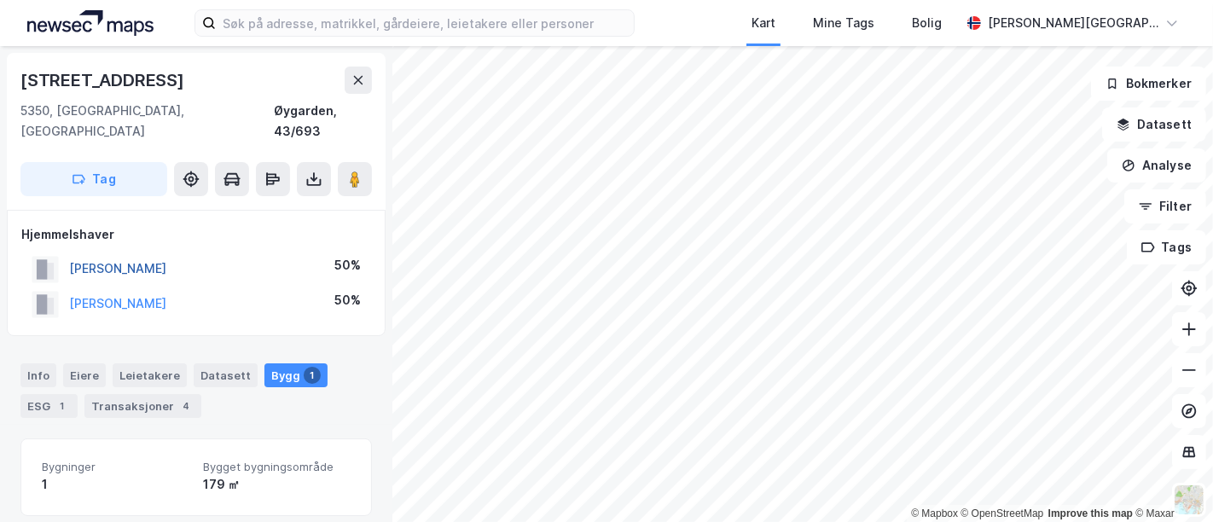
click at [0, 0] on button "[PERSON_NAME]" at bounding box center [0, 0] width 0 height 0
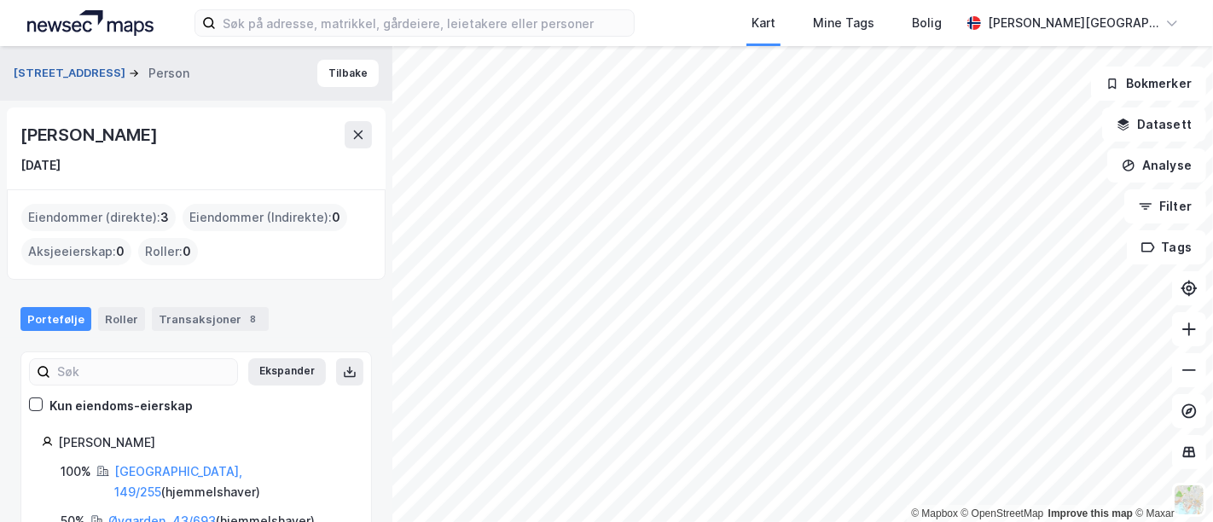
click at [81, 73] on button "[STREET_ADDRESS]" at bounding box center [71, 73] width 115 height 17
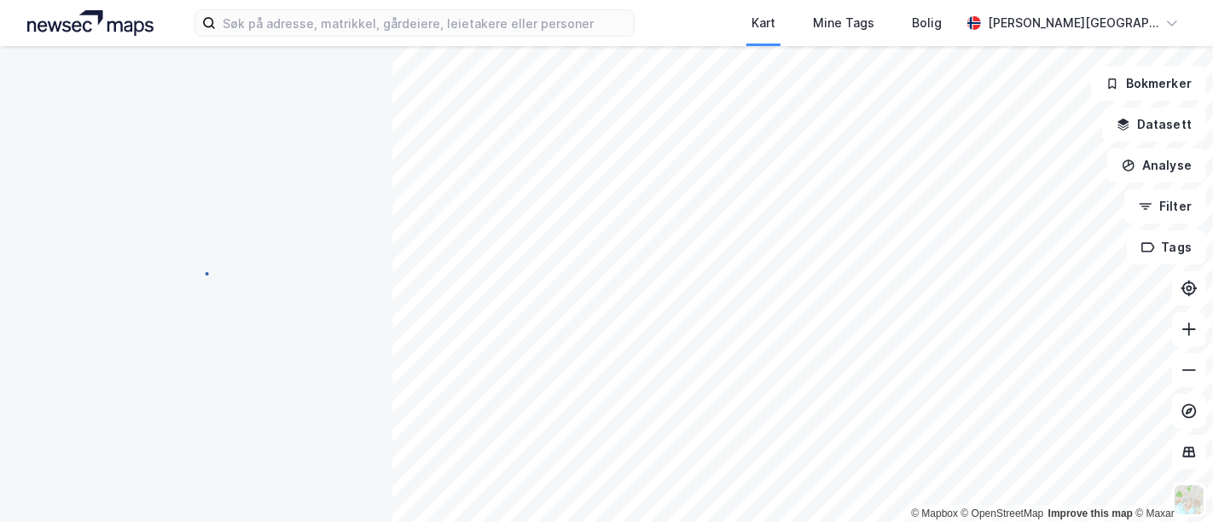
scroll to position [31, 0]
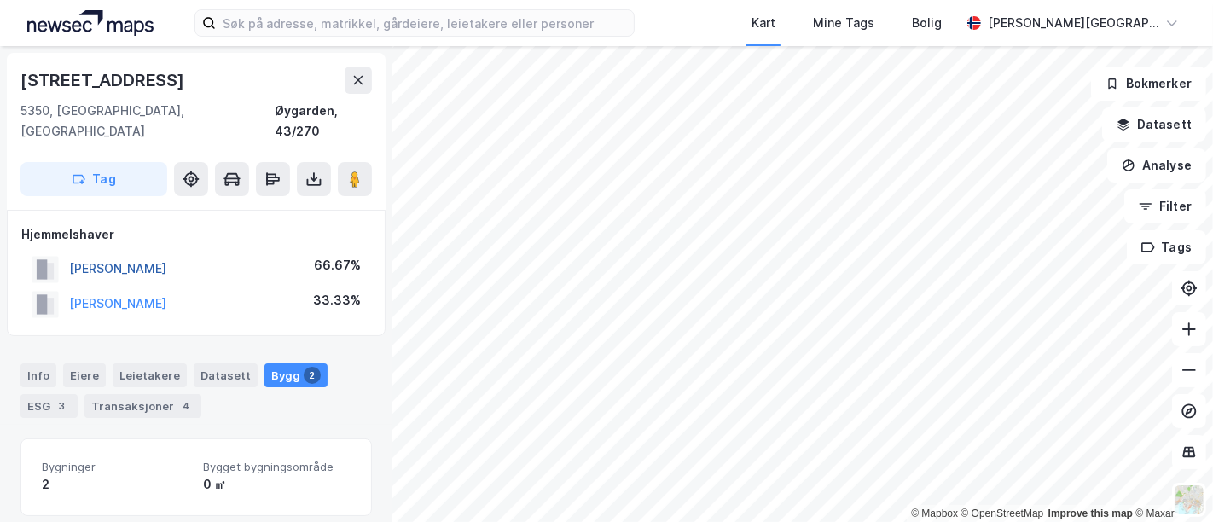
click at [0, 0] on button "WESTGAARD HELENE" at bounding box center [0, 0] width 0 height 0
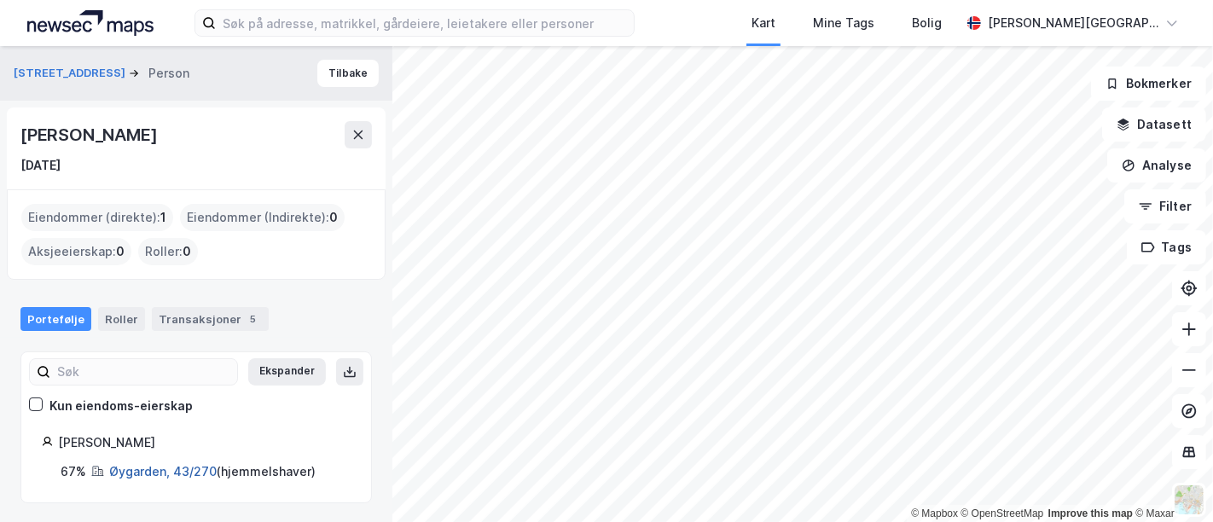
click at [172, 471] on link "Øygarden, 43/270" at bounding box center [163, 471] width 108 height 15
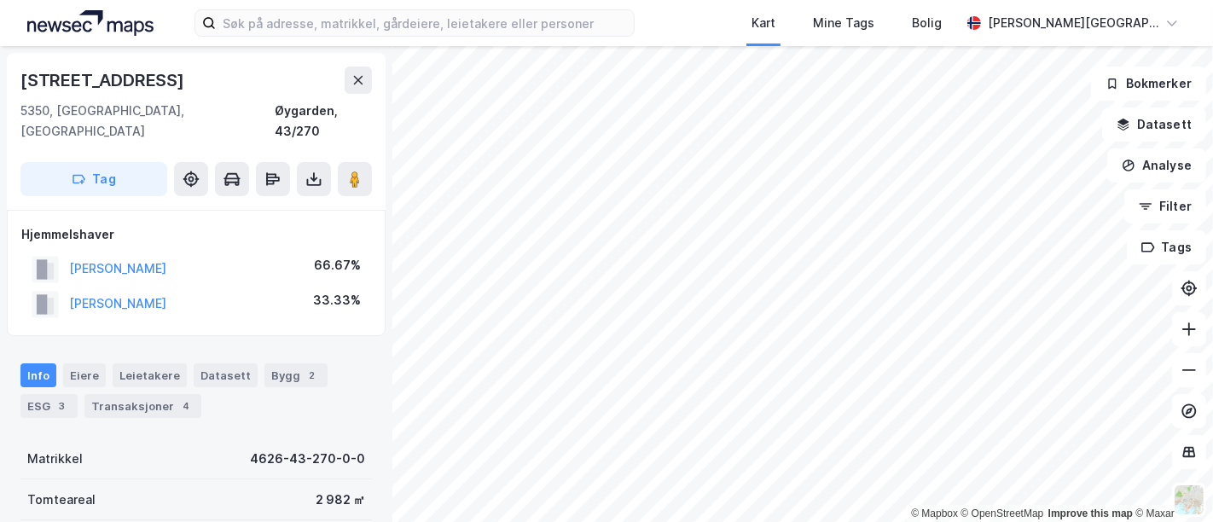
scroll to position [3, 0]
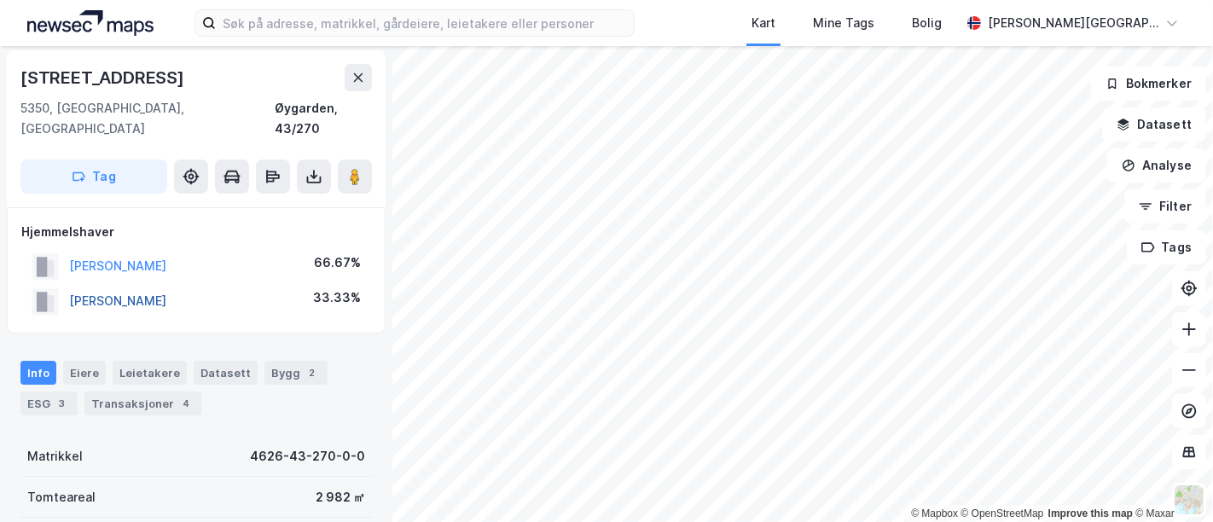
click at [0, 0] on button "WESTGAARD JOAQUIN" at bounding box center [0, 0] width 0 height 0
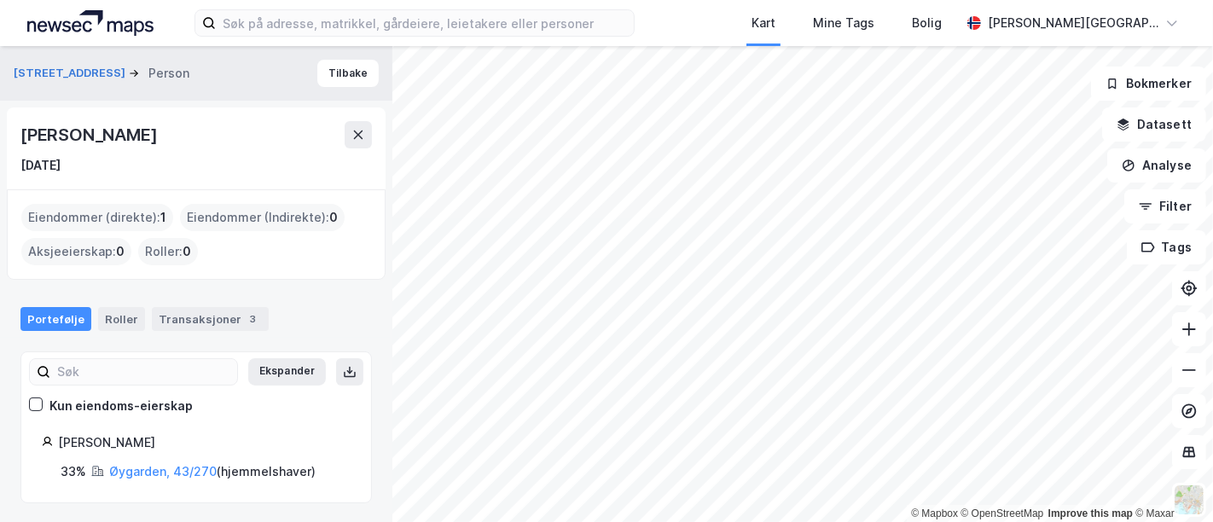
click at [996, 505] on div "© Mapbox © OpenStreetMap Improve this map © Maxar" at bounding box center [606, 284] width 1213 height 476
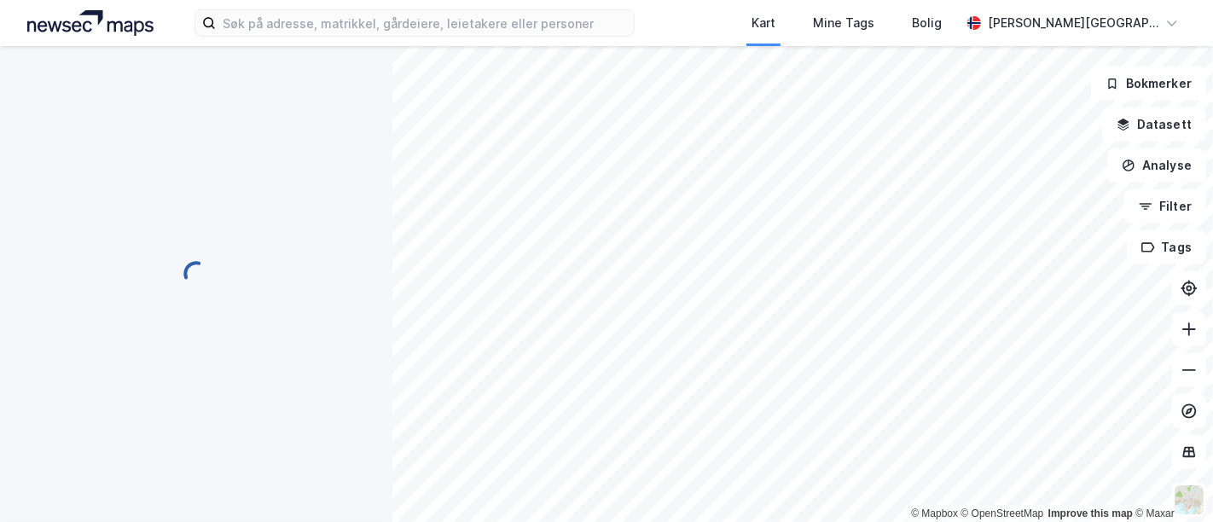
scroll to position [3, 0]
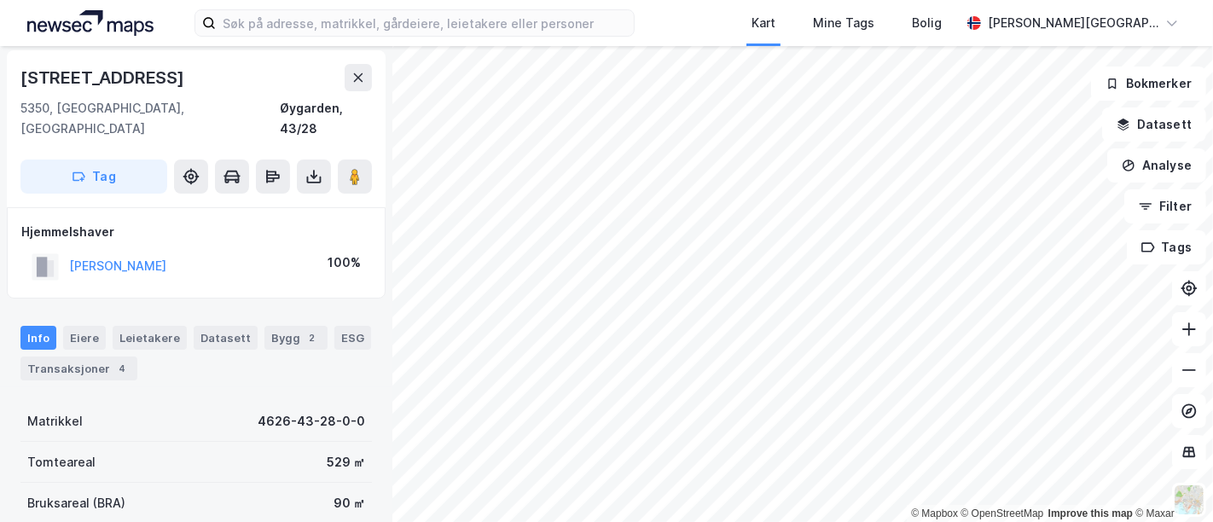
scroll to position [3, 0]
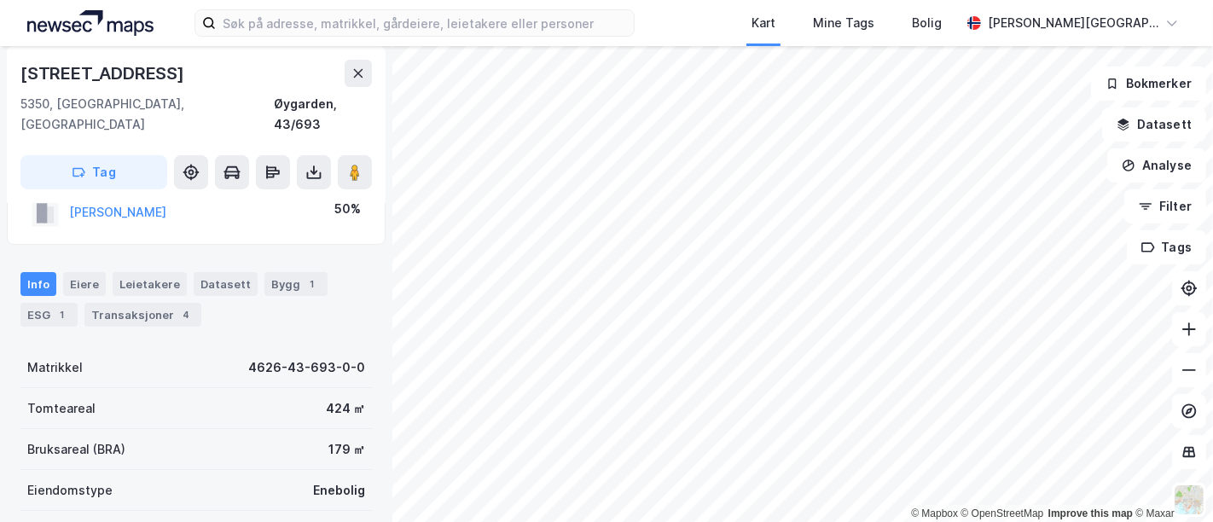
scroll to position [92, 0]
click at [165, 302] on div "Transaksjoner 4" at bounding box center [142, 314] width 117 height 24
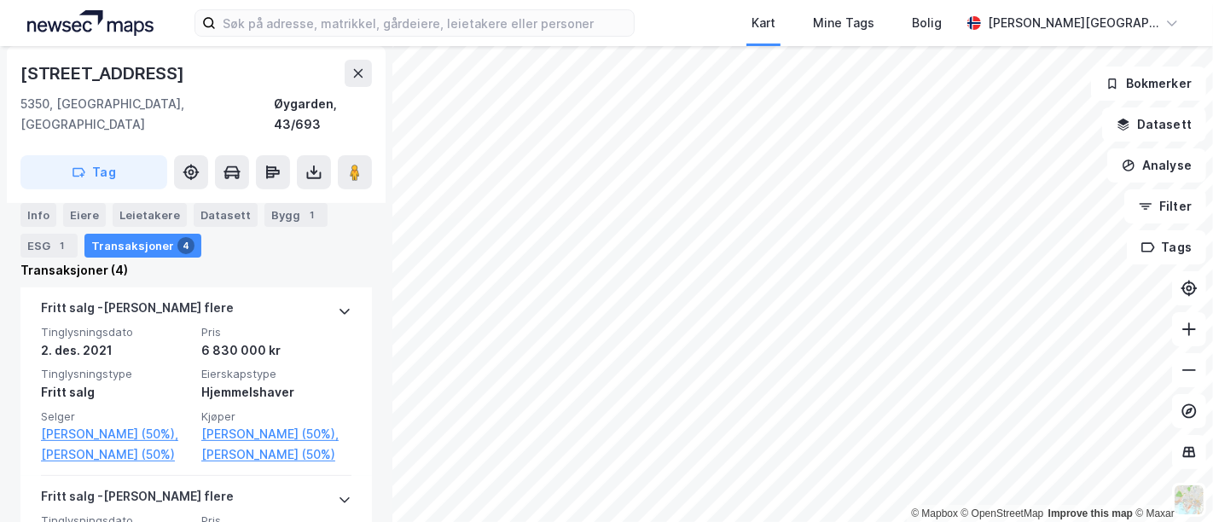
scroll to position [445, 0]
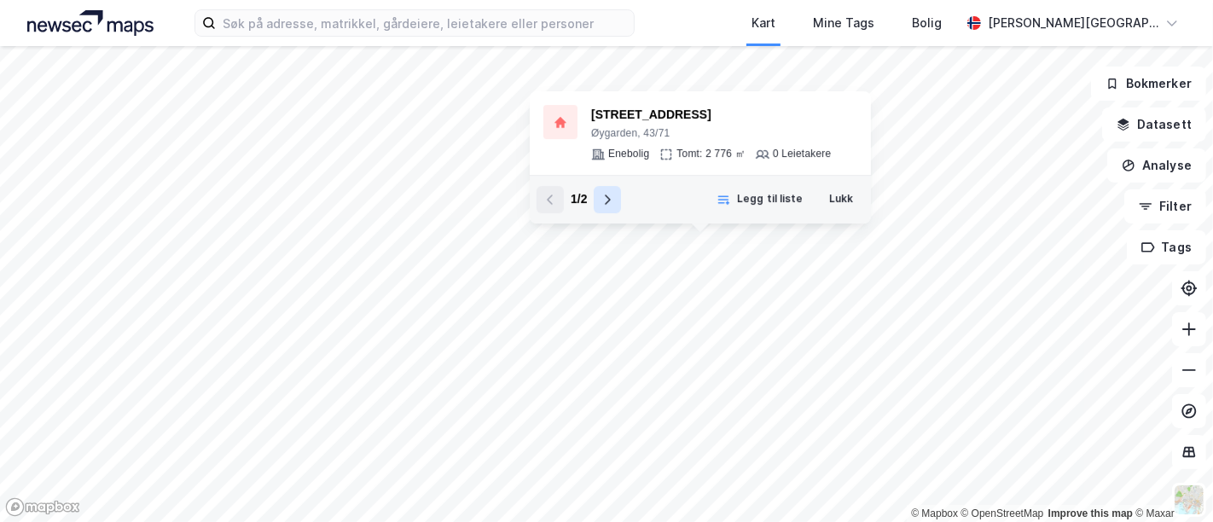
click at [609, 195] on icon at bounding box center [608, 200] width 14 height 14
click at [558, 197] on button at bounding box center [550, 199] width 27 height 27
click at [830, 213] on button "Lukk" at bounding box center [841, 199] width 46 height 27
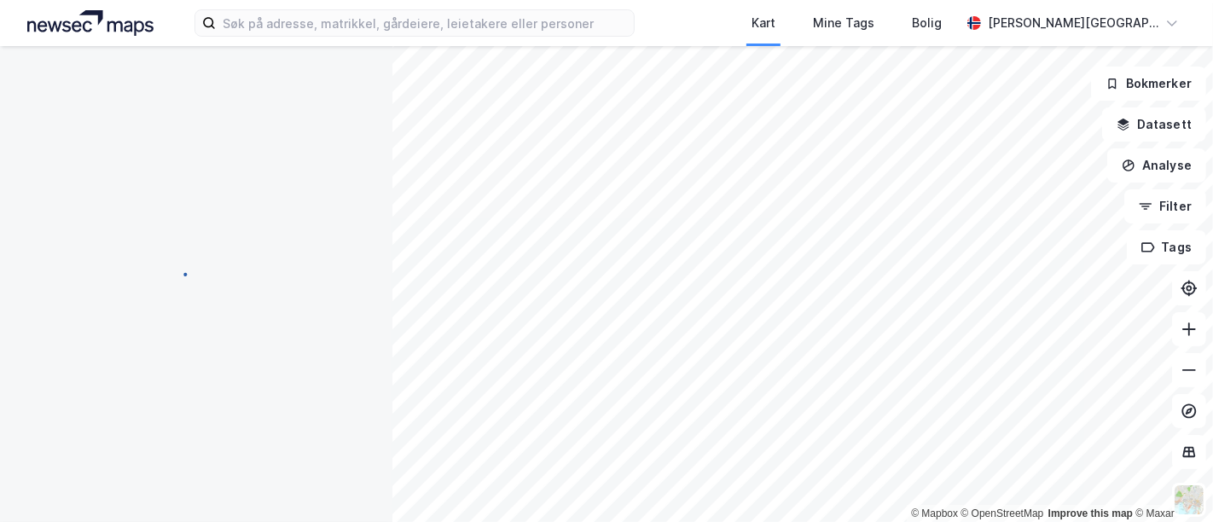
scroll to position [5, 0]
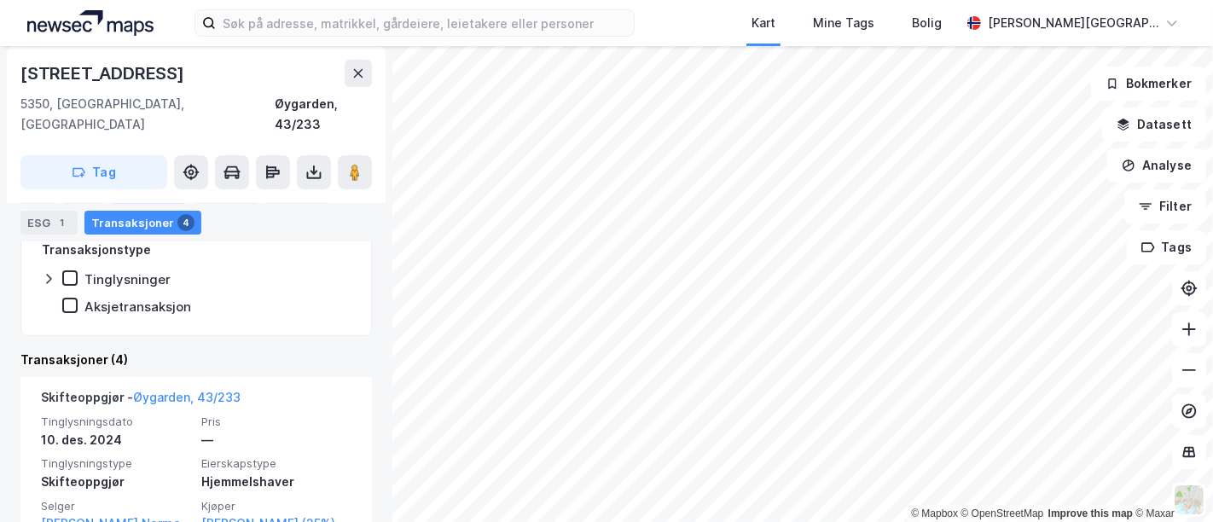
scroll to position [381, 0]
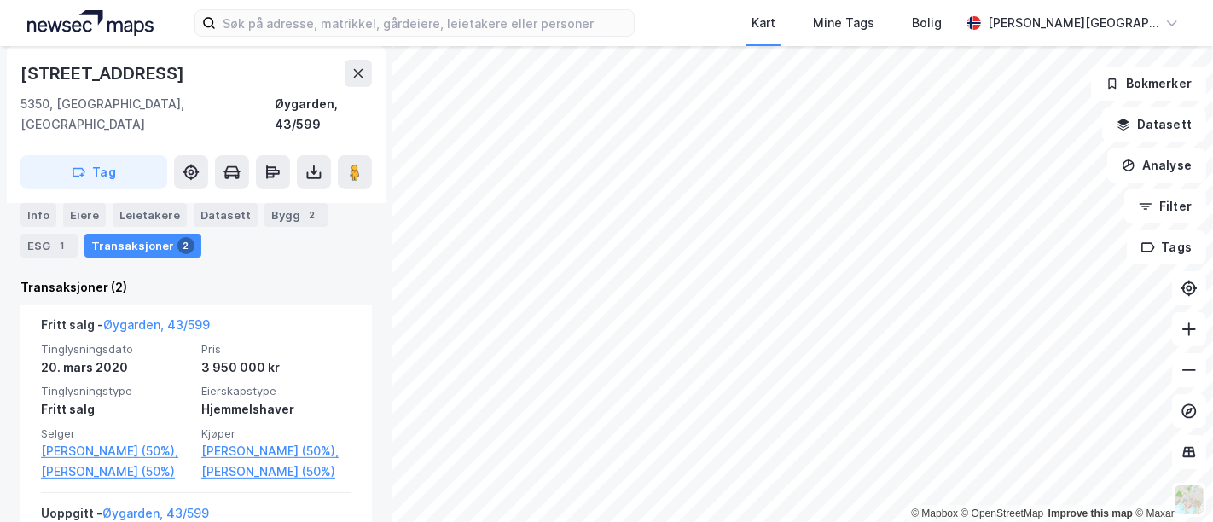
scroll to position [433, 0]
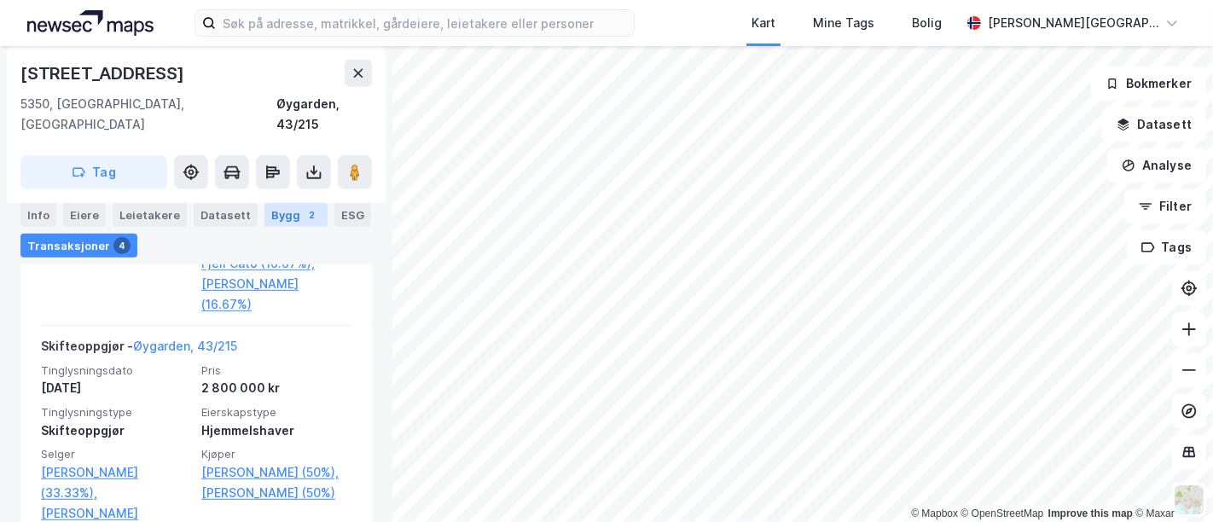
scroll to position [704, 0]
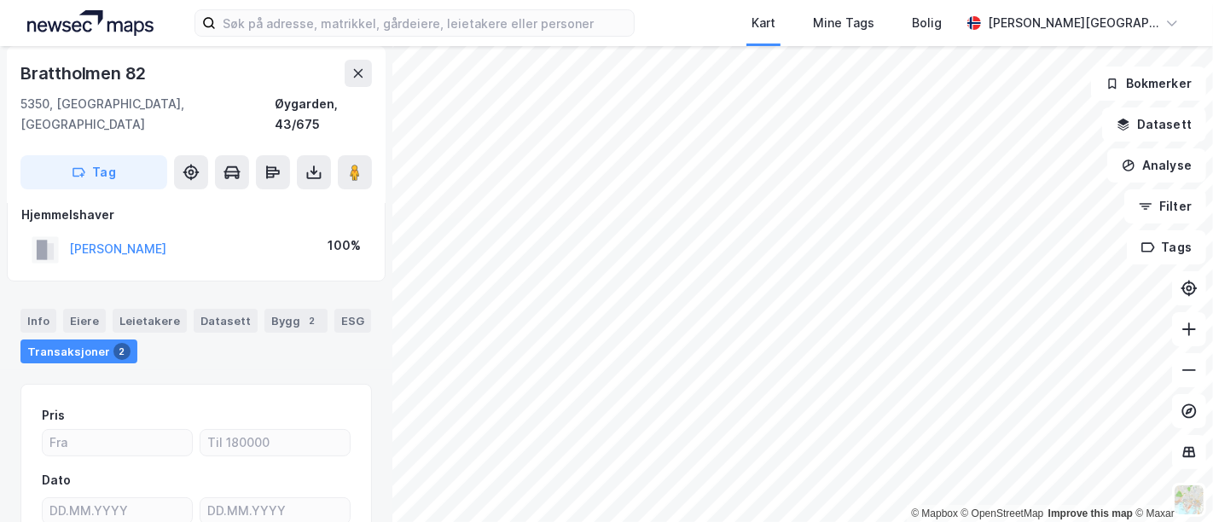
scroll to position [19, 0]
click at [609, 0] on html "Kart Mine Tags Bolig Marius W. Berntzen © Mapbox © OpenStreetMap Improve this m…" at bounding box center [606, 261] width 1213 height 522
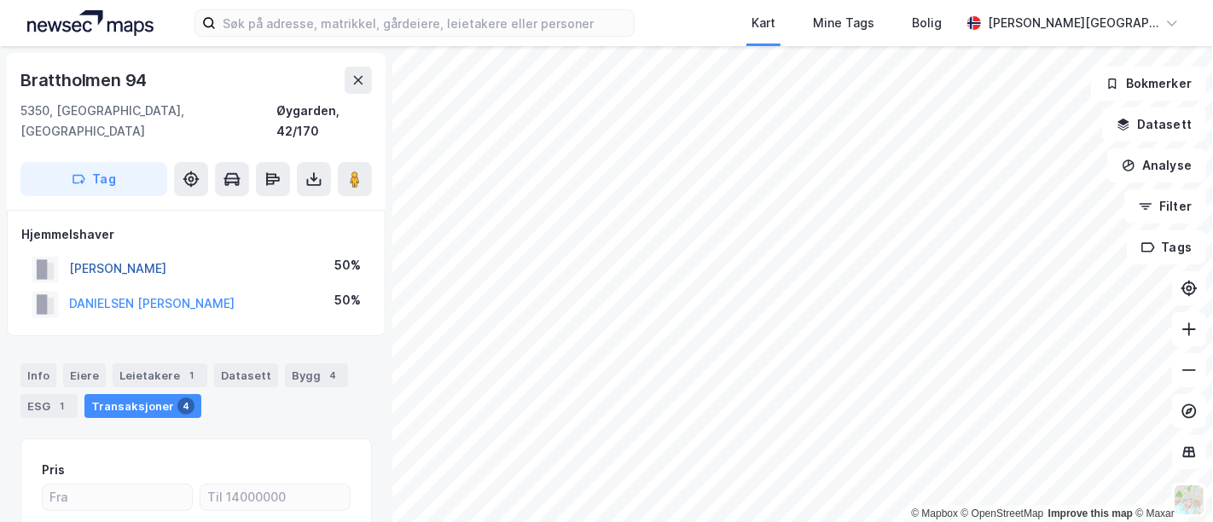
click at [0, 0] on button "MYRVÅGNES CHRIS EVEN" at bounding box center [0, 0] width 0 height 0
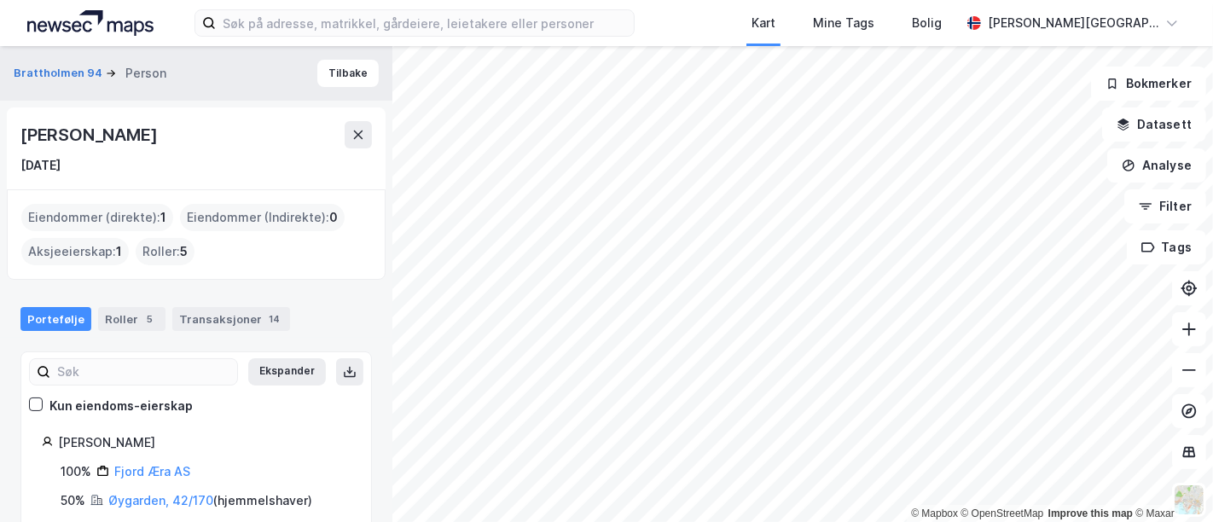
scroll to position [29, 0]
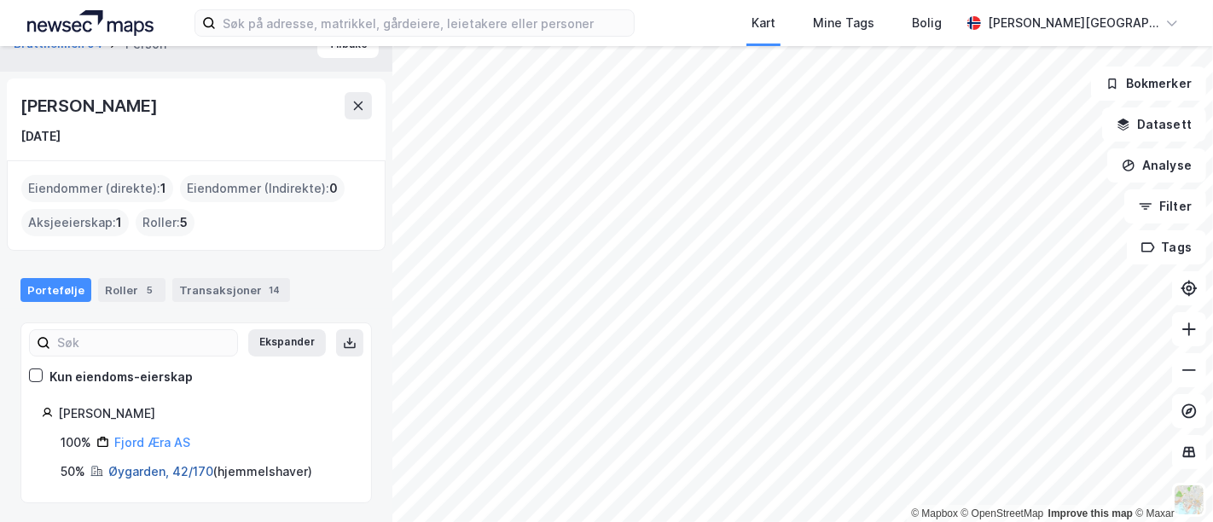
click at [172, 469] on link "Øygarden, 42/170" at bounding box center [160, 471] width 105 height 15
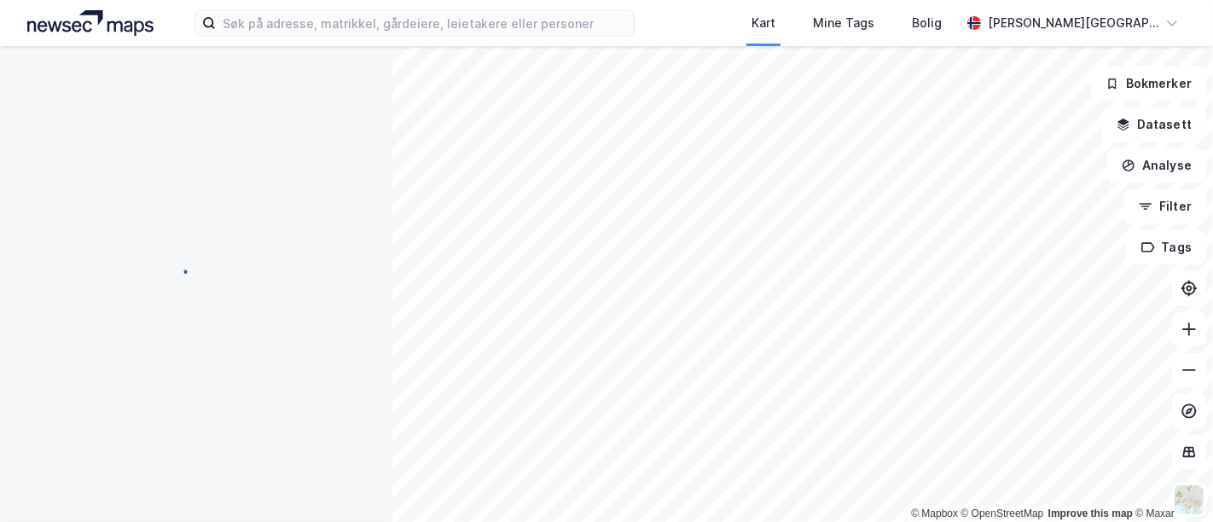
scroll to position [2, 0]
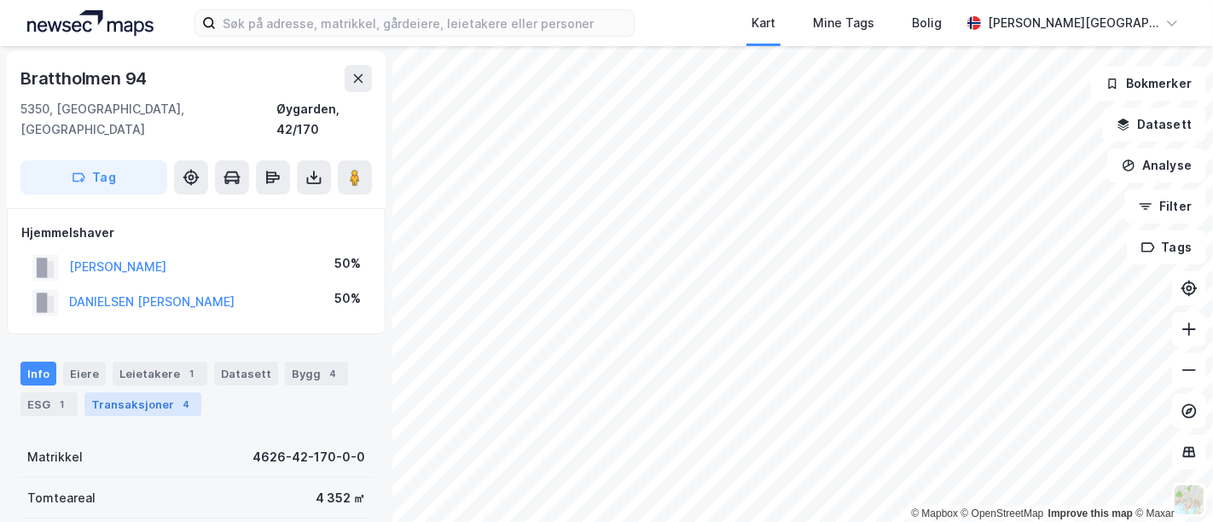
click at [171, 392] on div "Transaksjoner 4" at bounding box center [142, 404] width 117 height 24
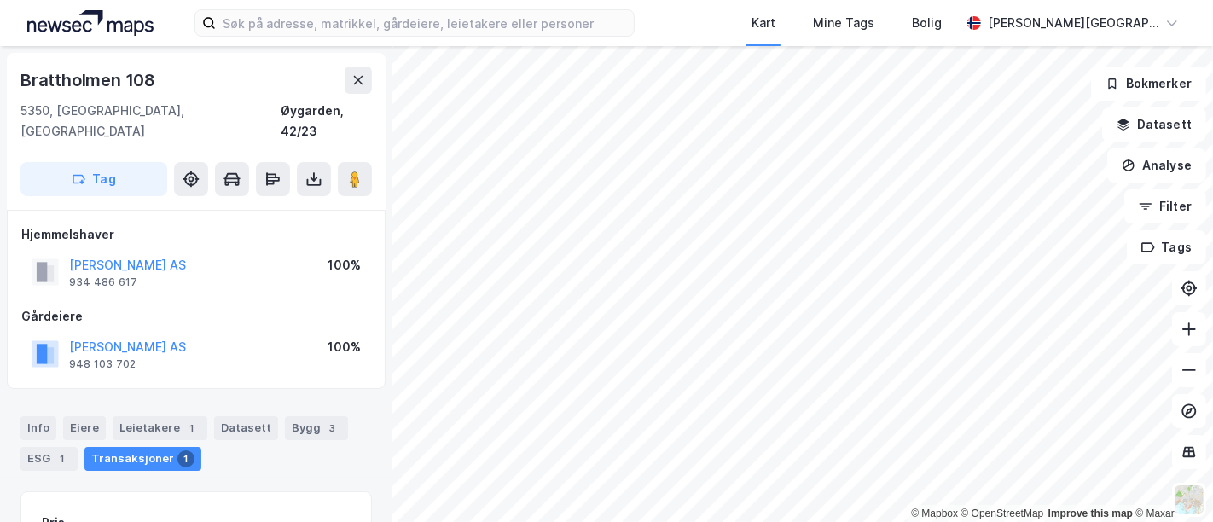
scroll to position [14, 0]
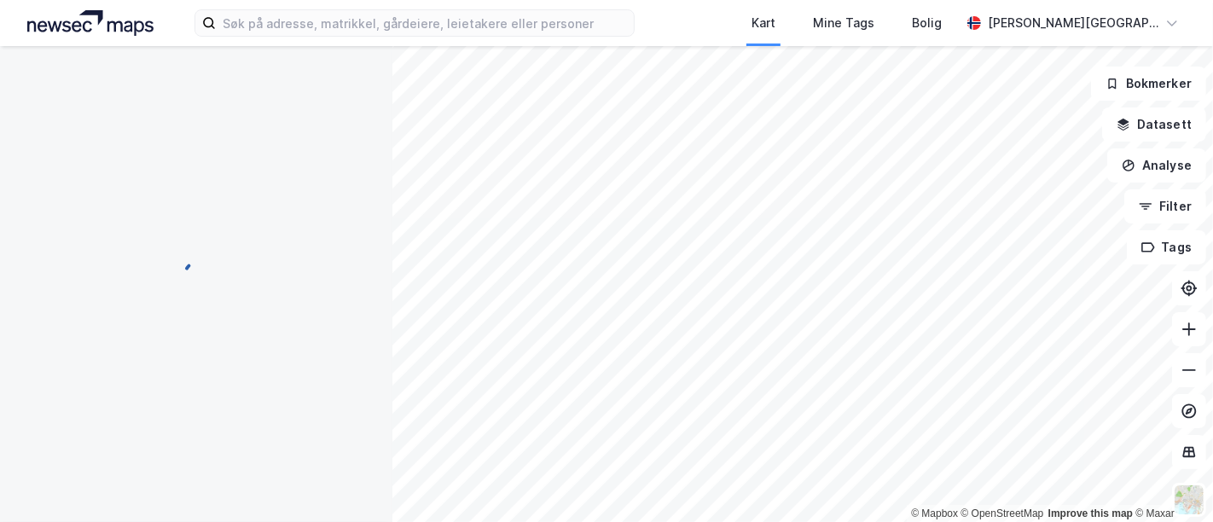
scroll to position [14, 0]
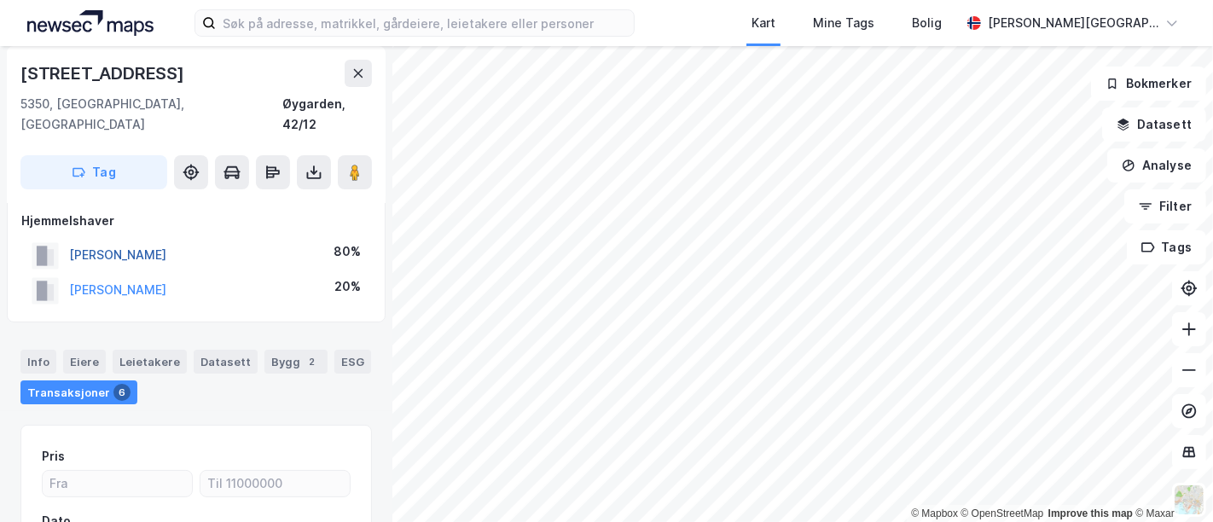
click at [0, 0] on button "SANGOLT MERETHE" at bounding box center [0, 0] width 0 height 0
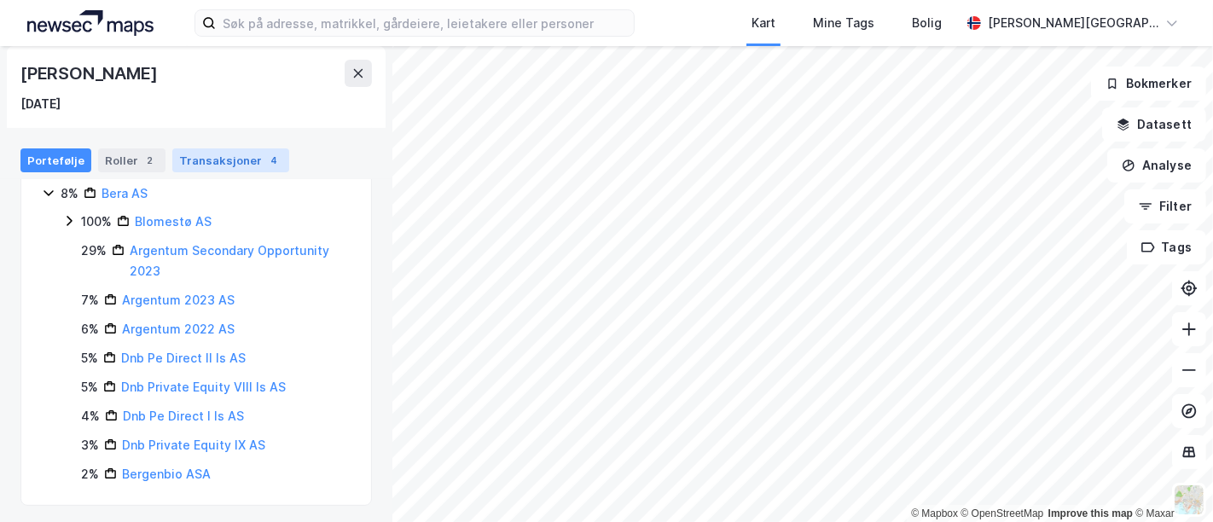
scroll to position [368, 0]
